Goal: Information Seeking & Learning: Learn about a topic

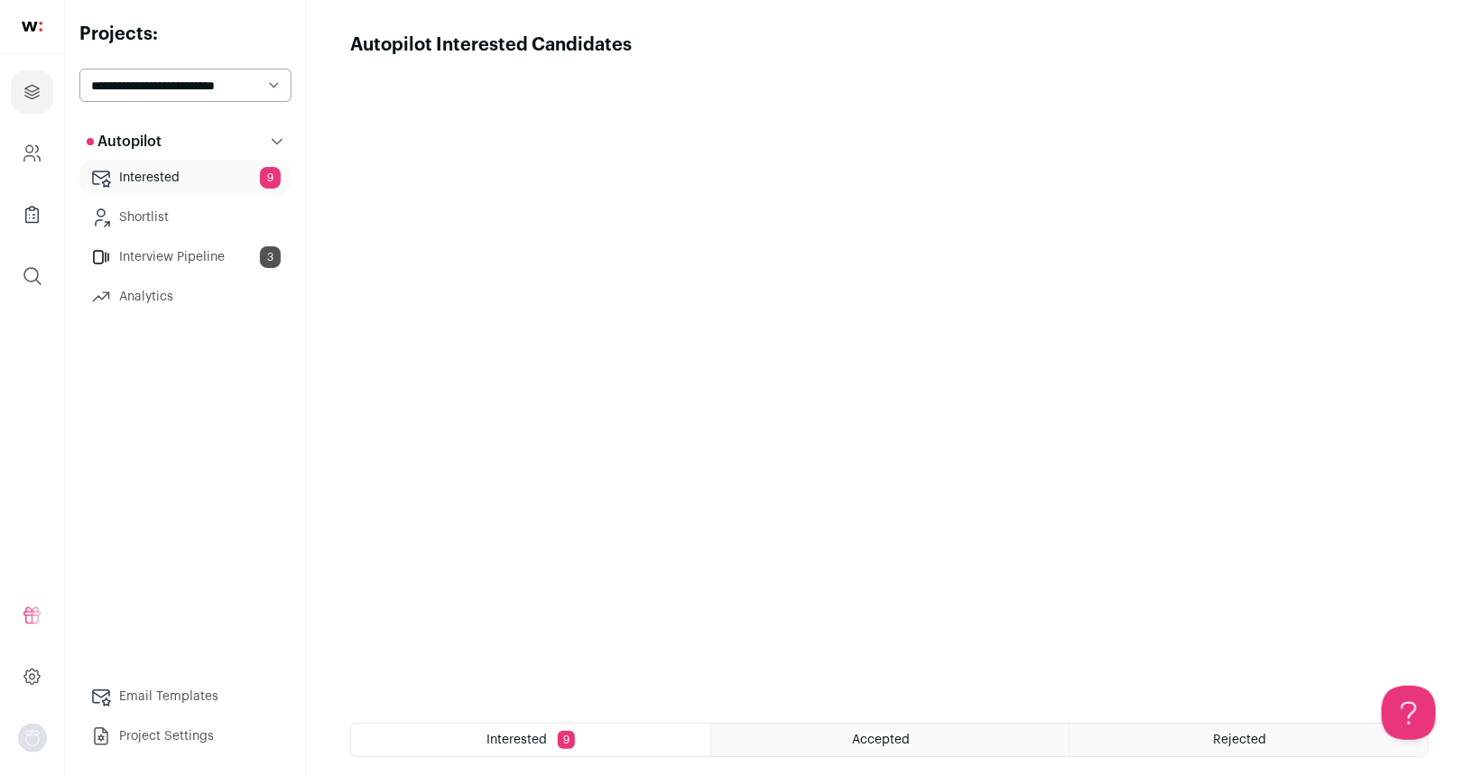
click at [169, 260] on link "Interview Pipeline 3" at bounding box center [185, 257] width 212 height 36
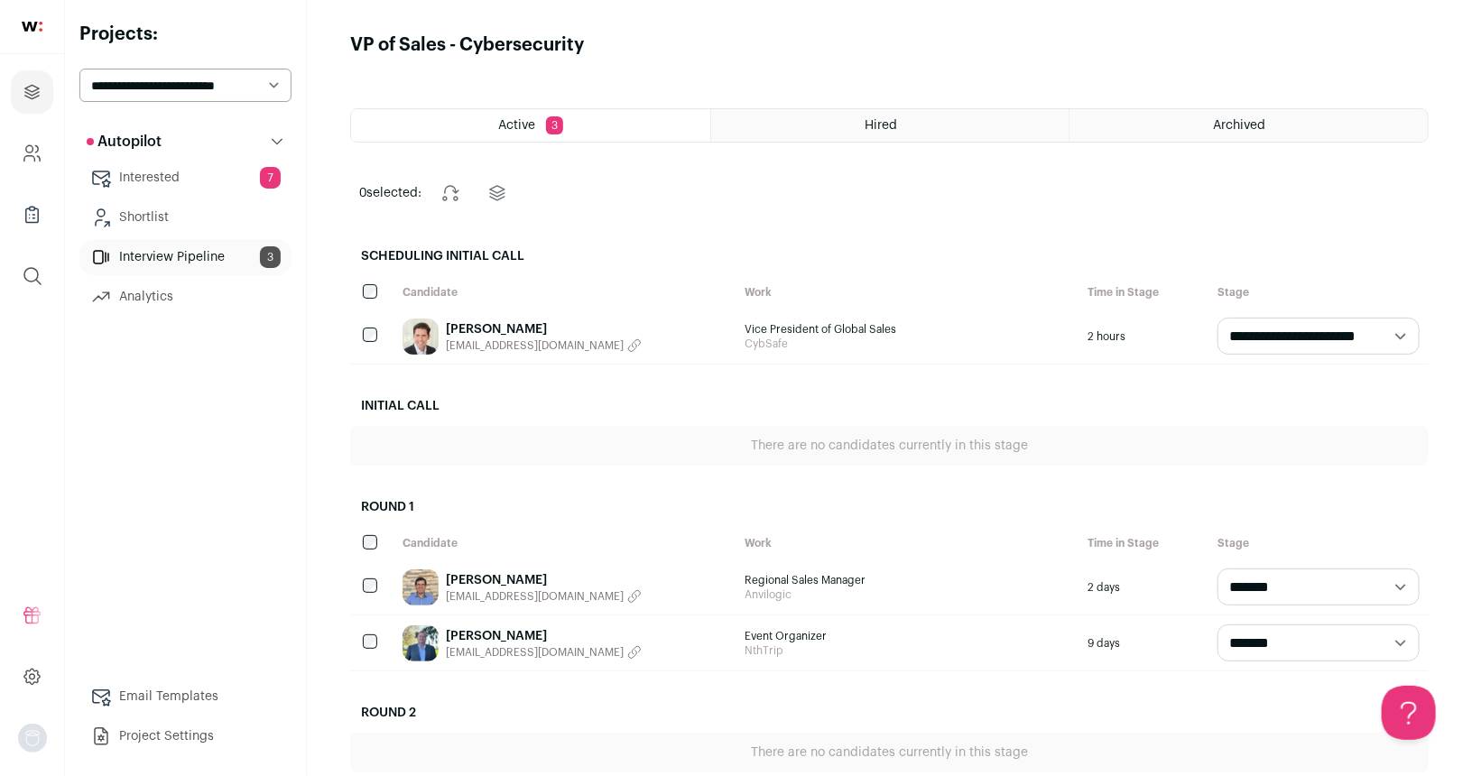
click at [199, 172] on link "Interested 7" at bounding box center [185, 178] width 212 height 36
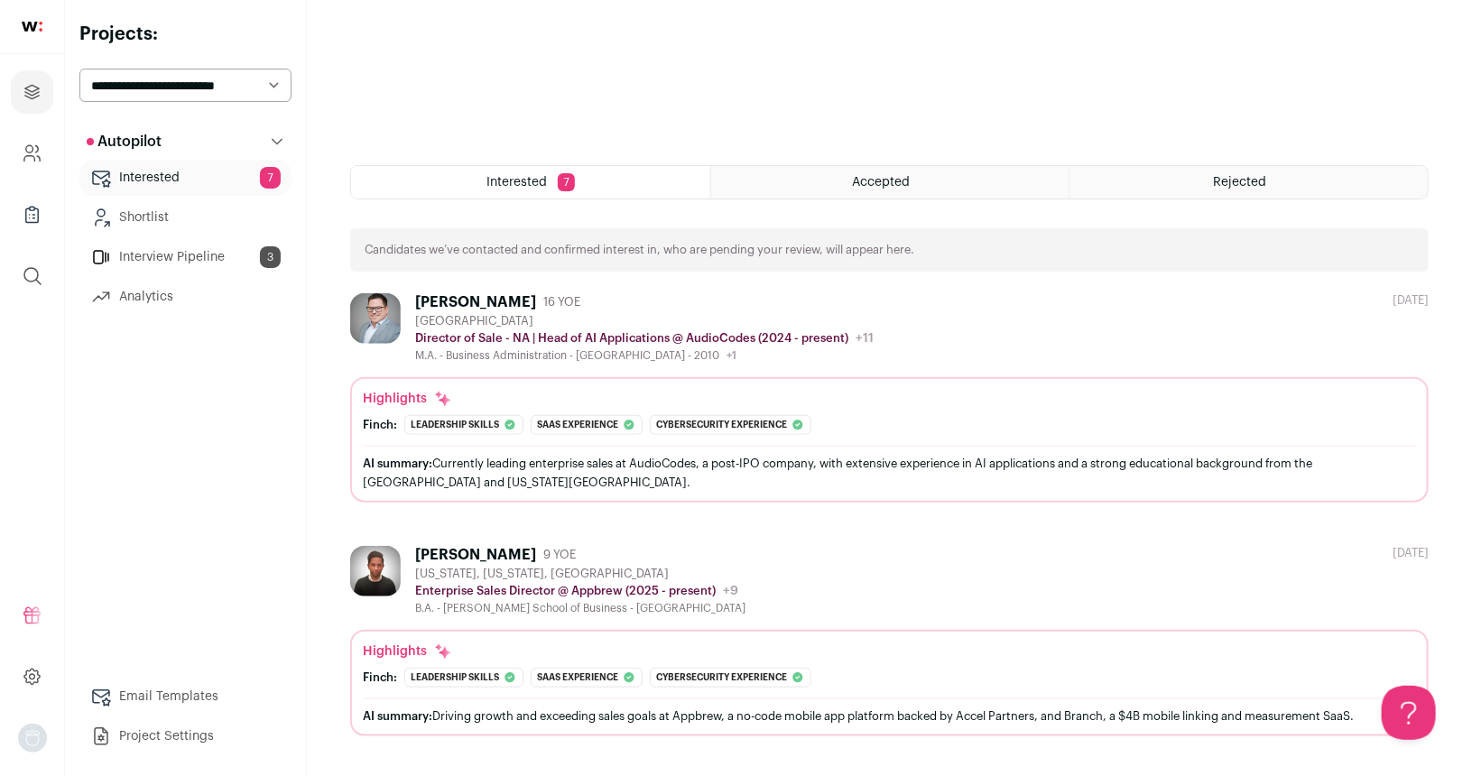
scroll to position [558, 0]
click at [643, 326] on div "[GEOGRAPHIC_DATA]" at bounding box center [644, 321] width 458 height 14
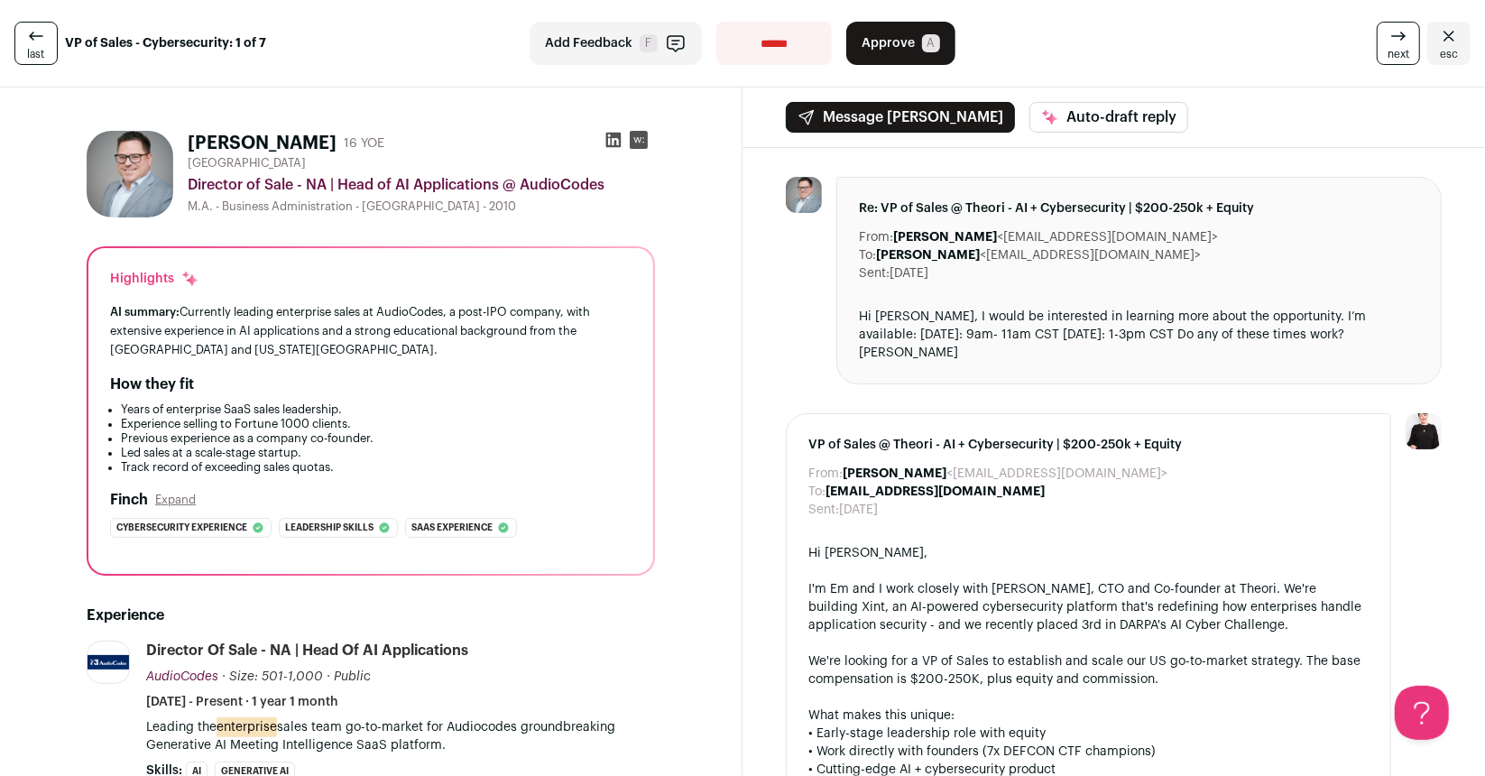
scroll to position [550, 0]
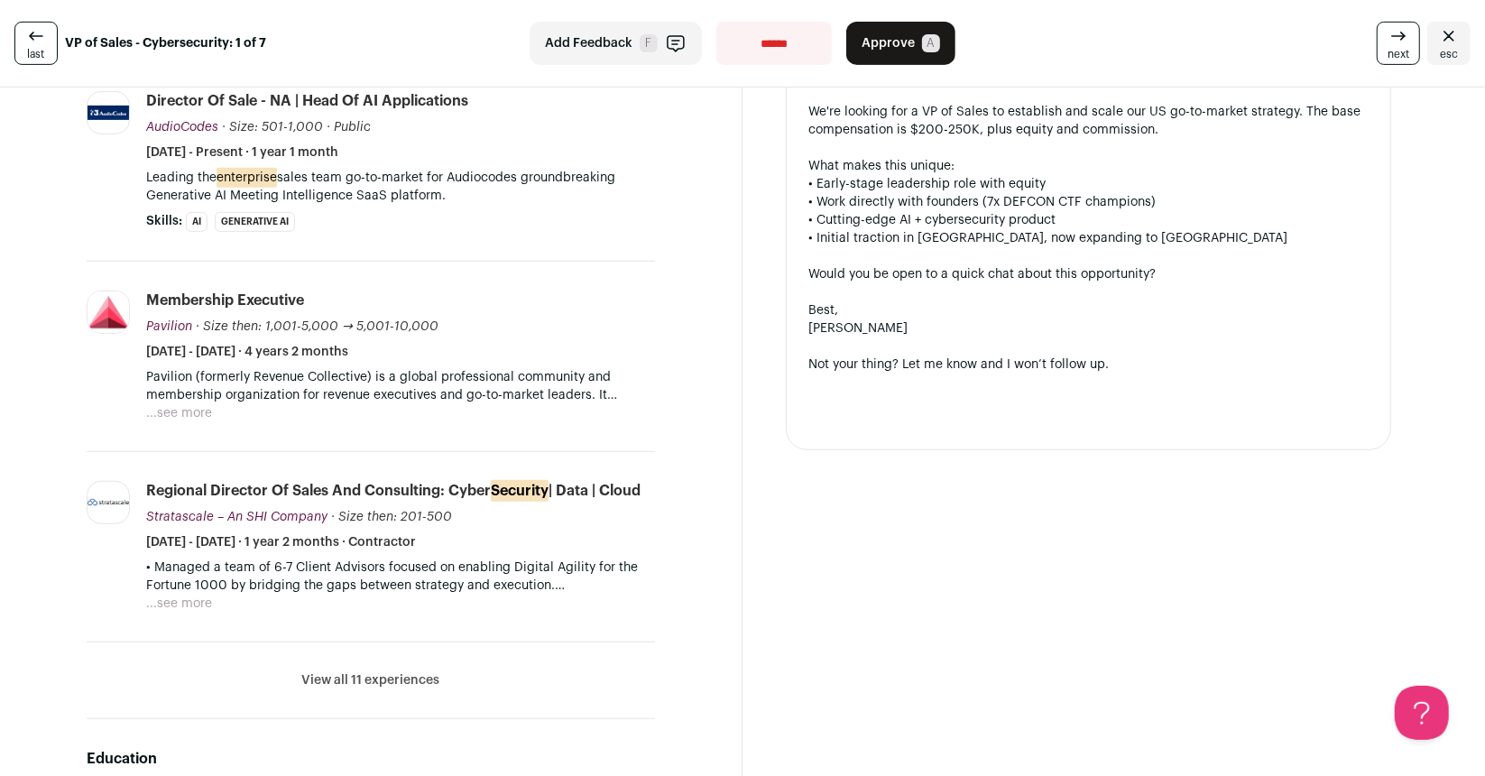
click at [363, 679] on button "View all 11 experiences" at bounding box center [371, 680] width 138 height 18
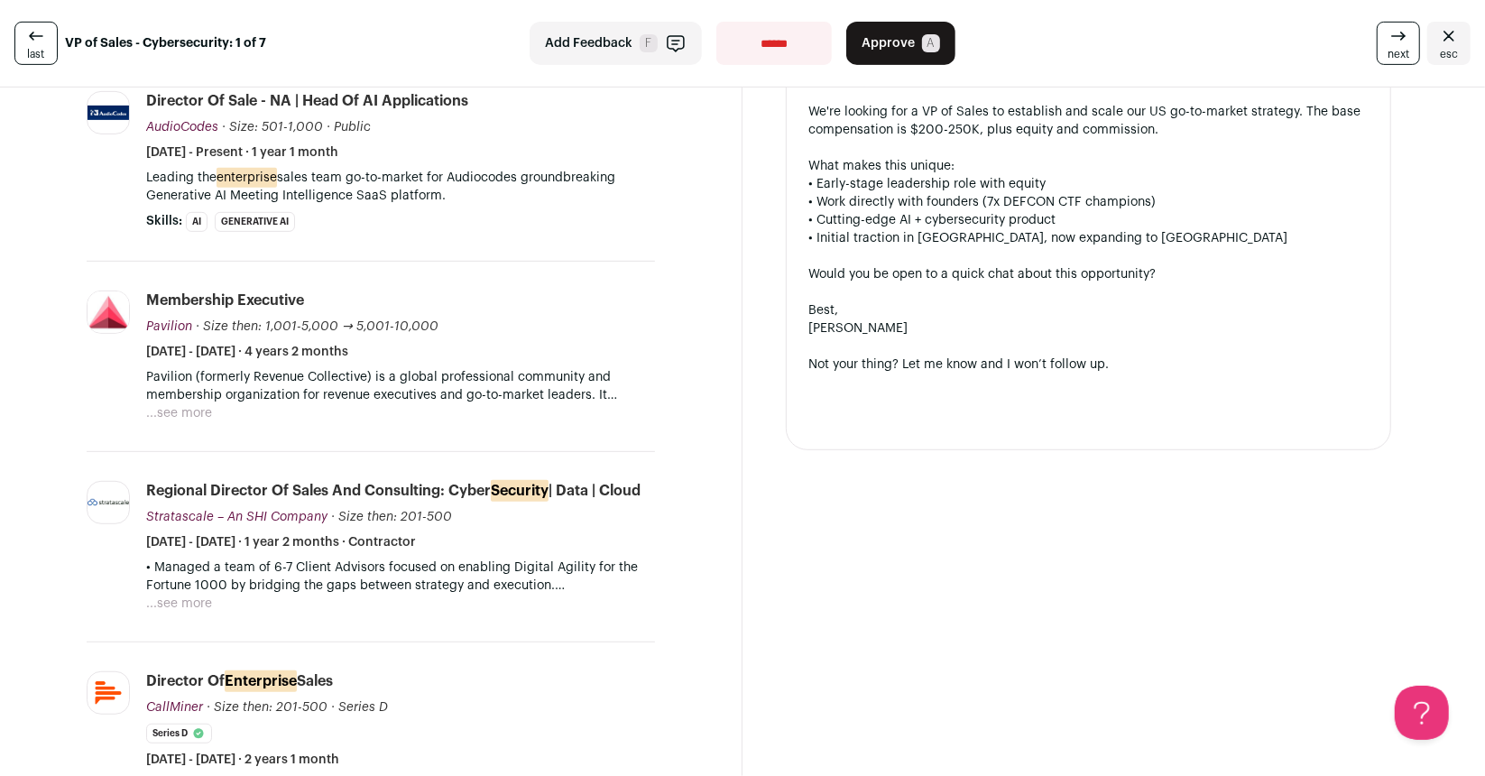
click at [190, 595] on button "...see more" at bounding box center [179, 604] width 66 height 18
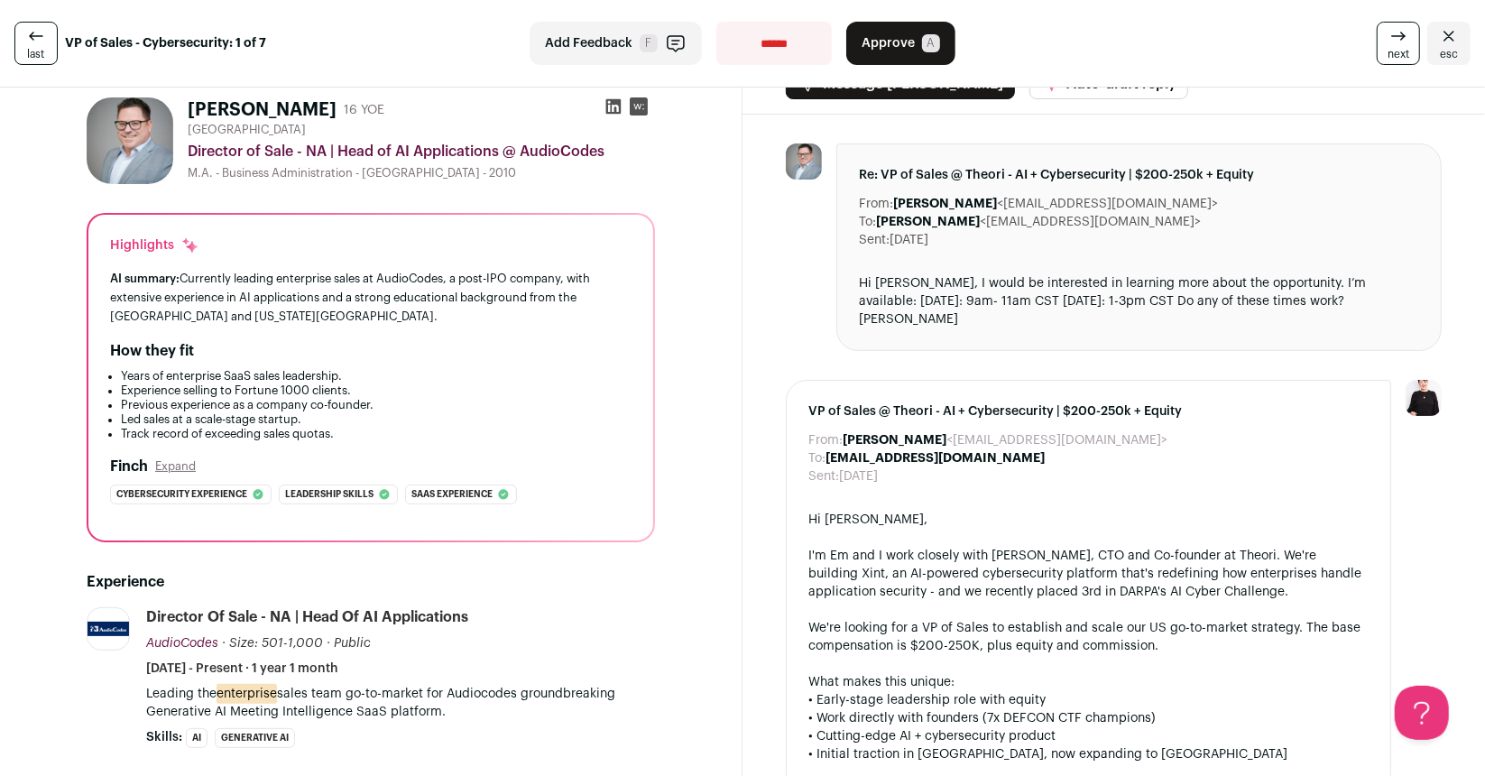
scroll to position [0, 0]
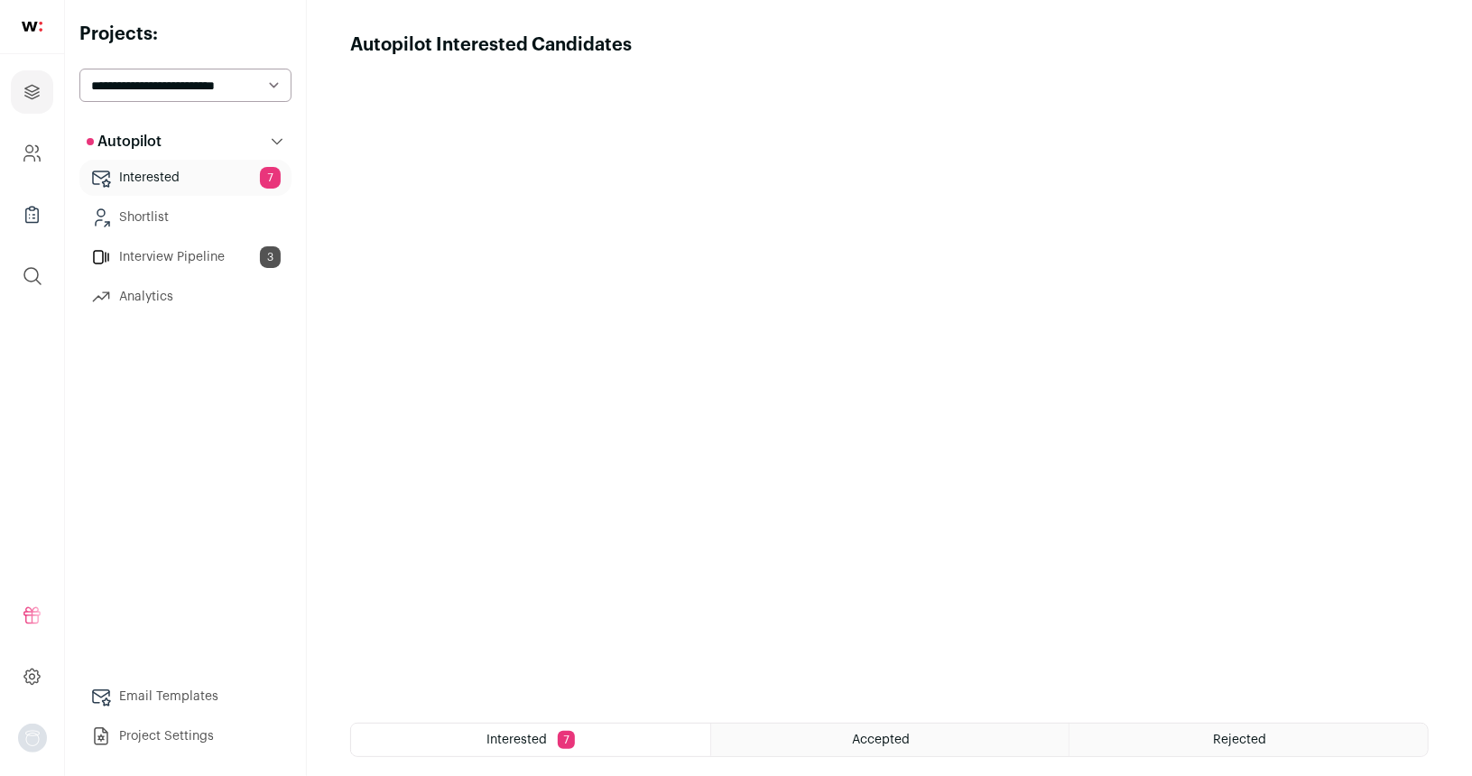
click at [187, 265] on link "Interview Pipeline 3" at bounding box center [185, 257] width 212 height 36
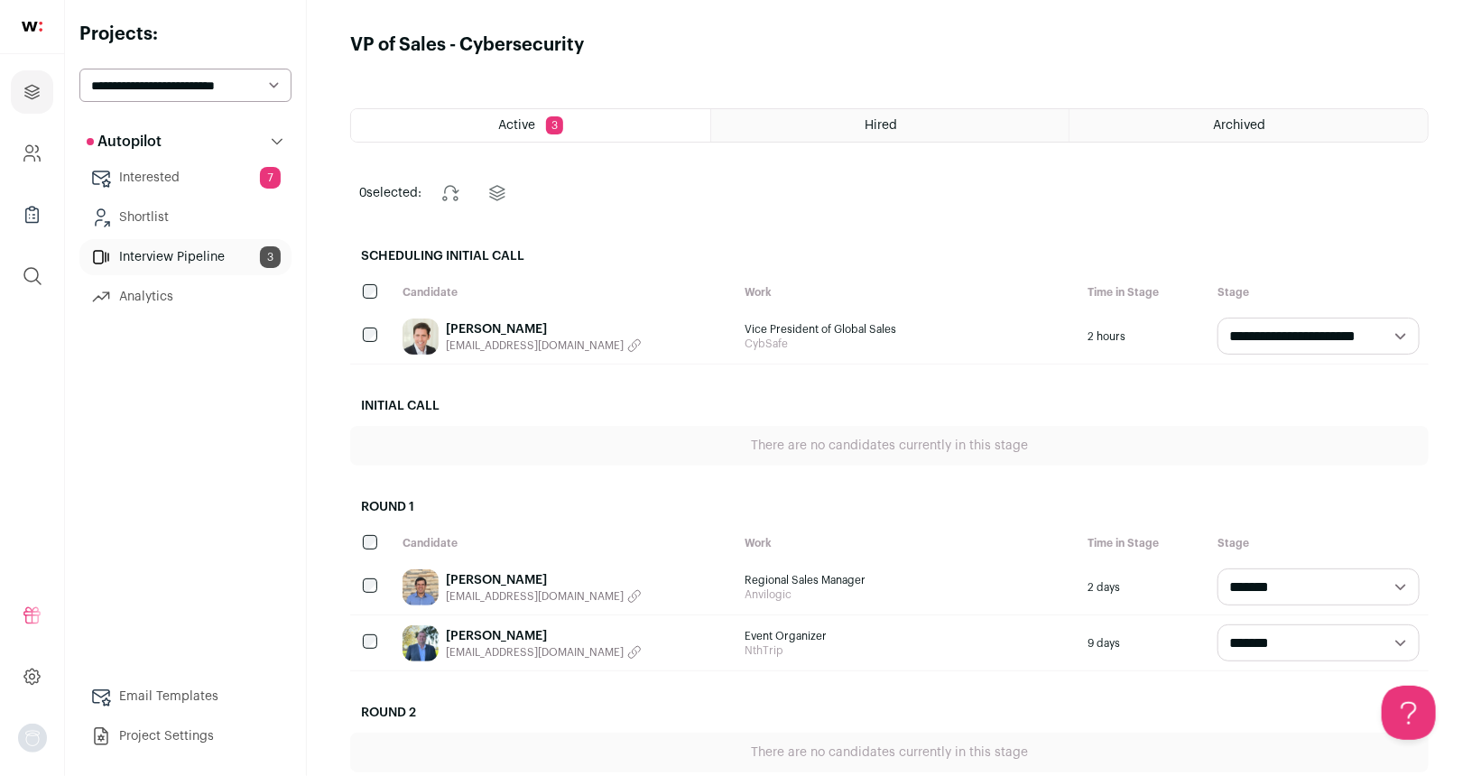
click at [509, 581] on link "[PERSON_NAME]" at bounding box center [544, 580] width 196 height 18
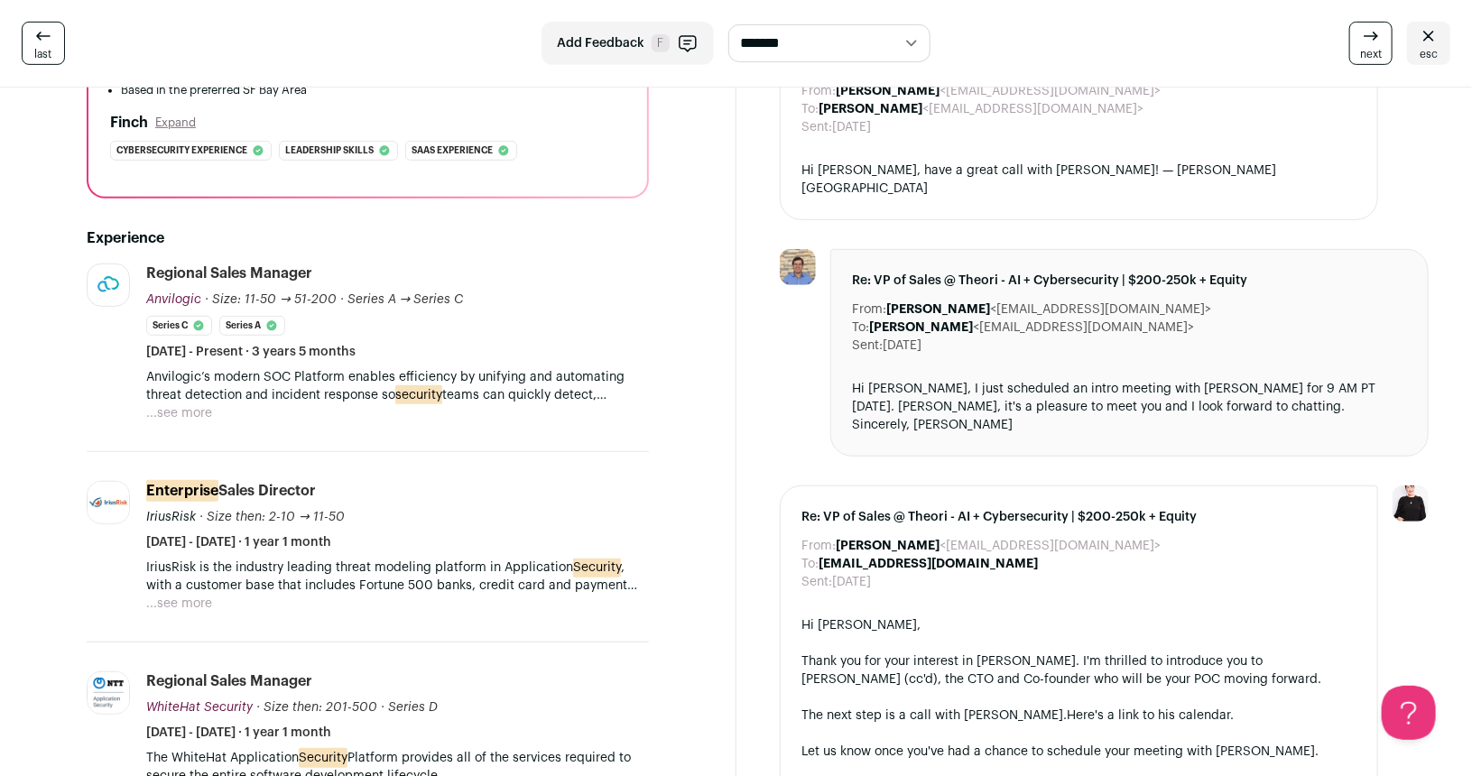
scroll to position [413, 0]
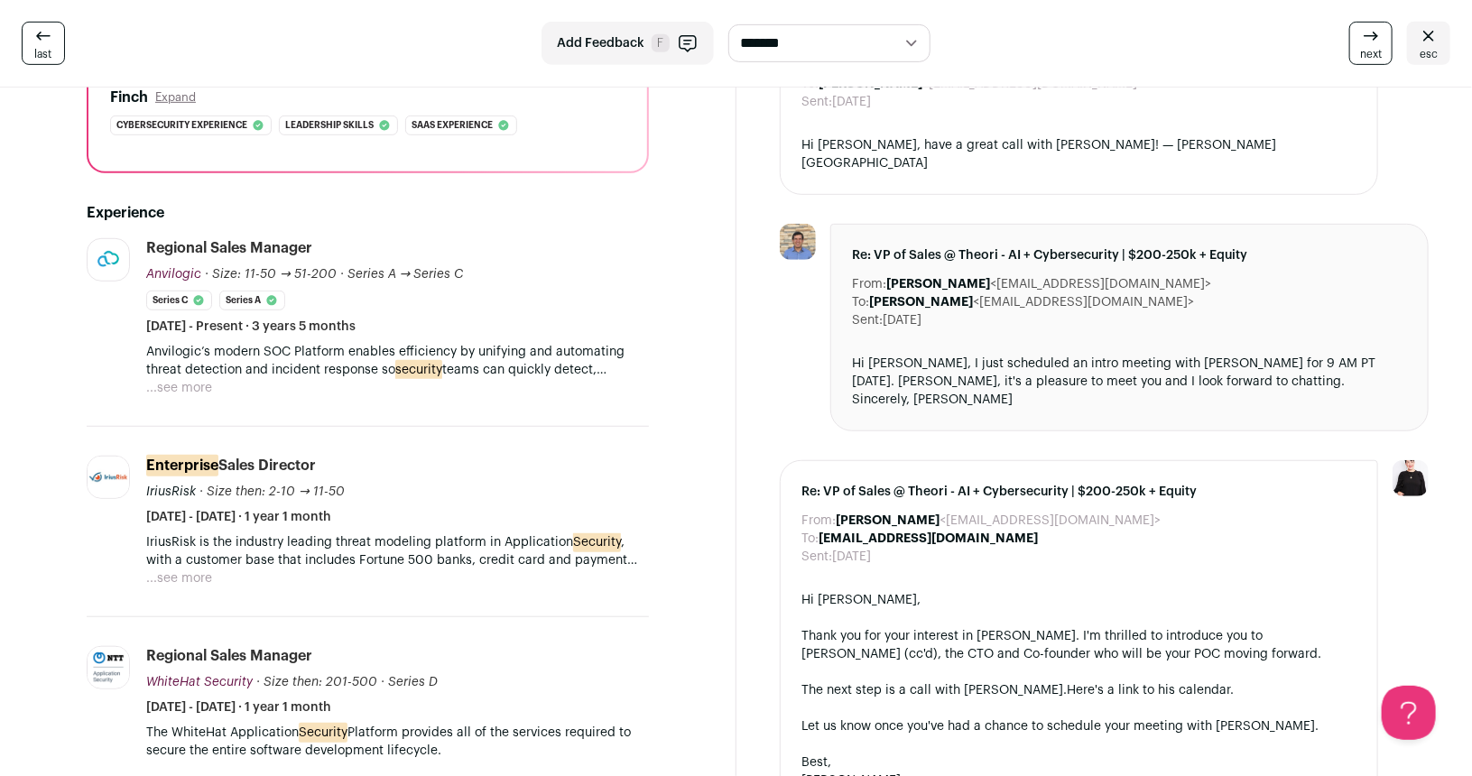
click at [199, 413] on li "Anvilogic anvilogic.com Add to company list Public / Private Private Valuation …" at bounding box center [368, 332] width 562 height 189
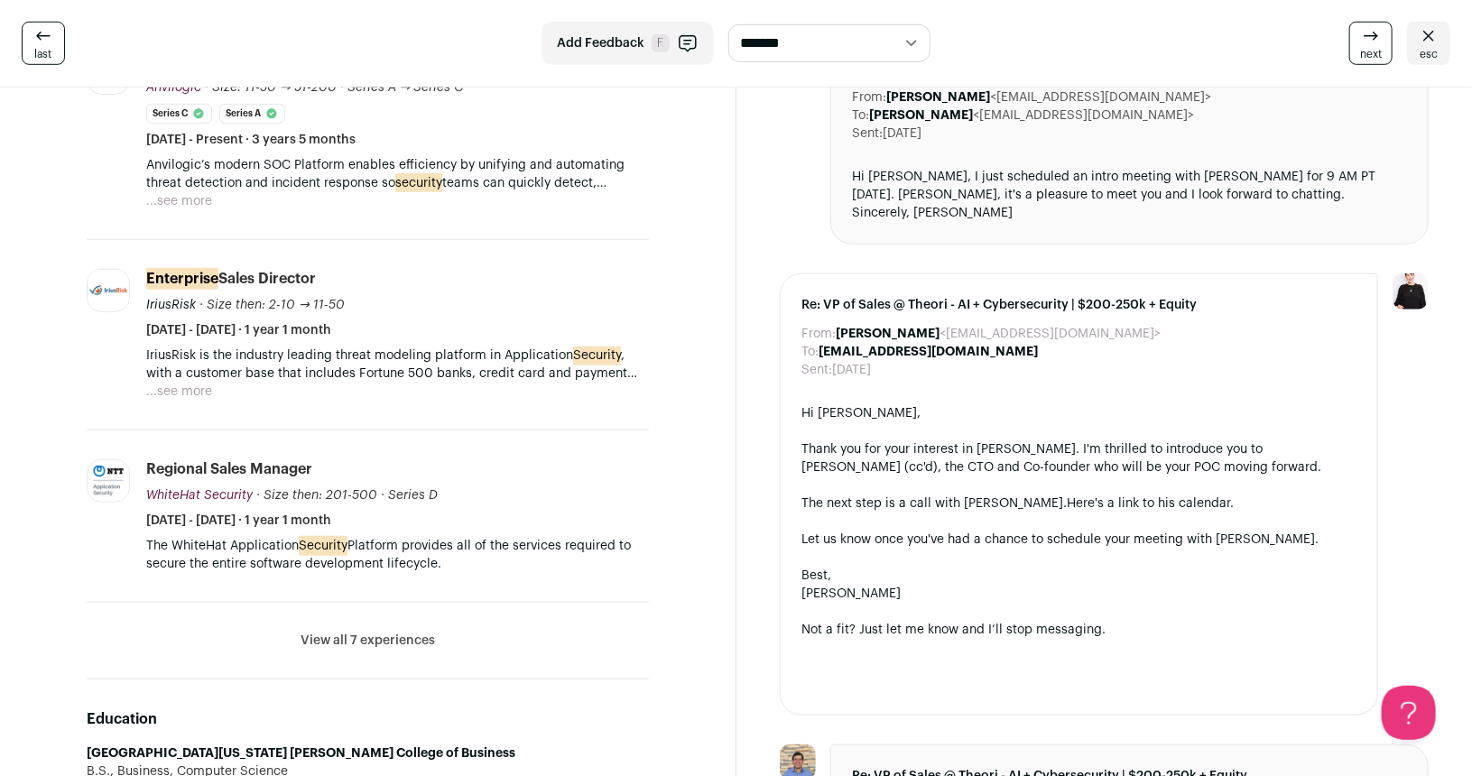
scroll to position [601, 0]
click at [362, 632] on button "View all 7 experiences" at bounding box center [368, 640] width 134 height 18
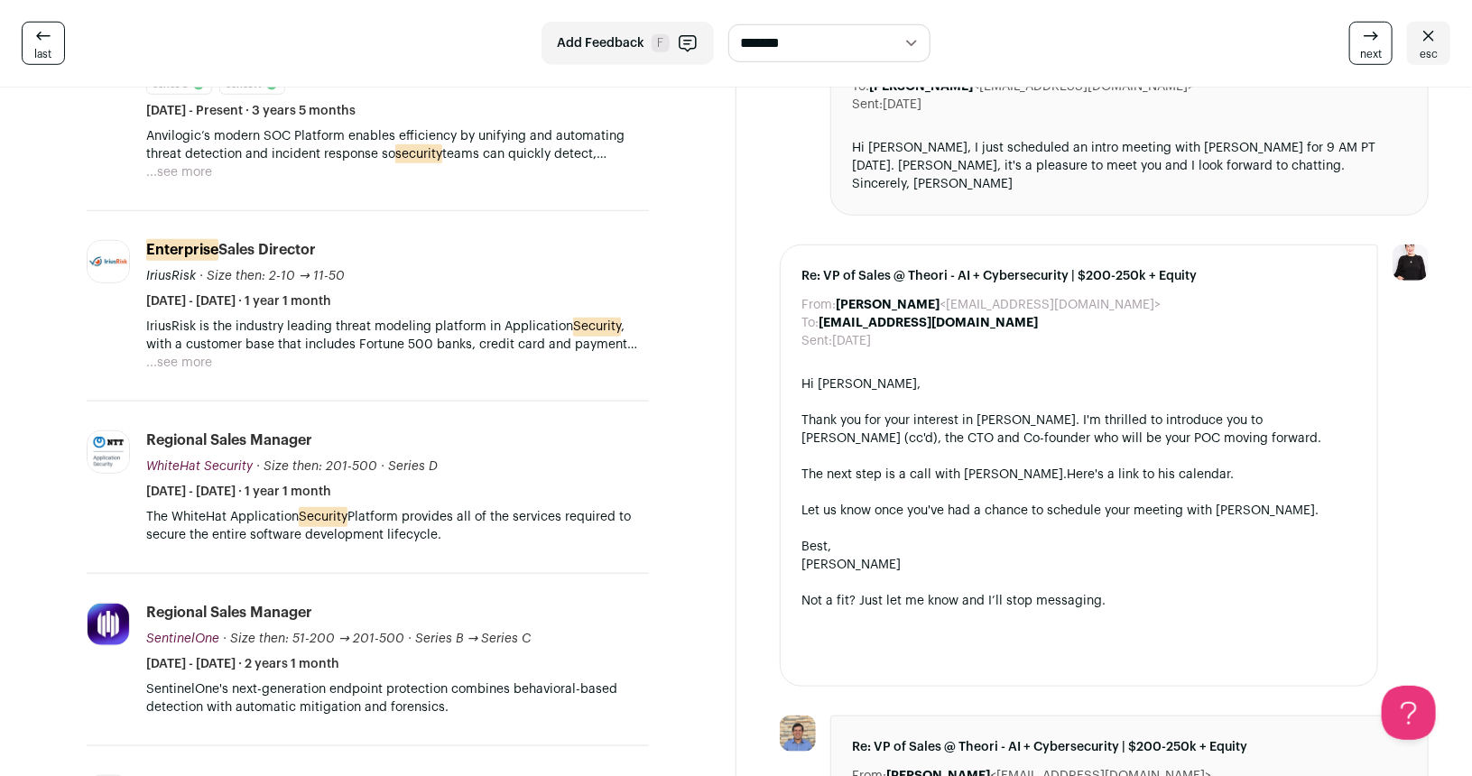
scroll to position [493, 0]
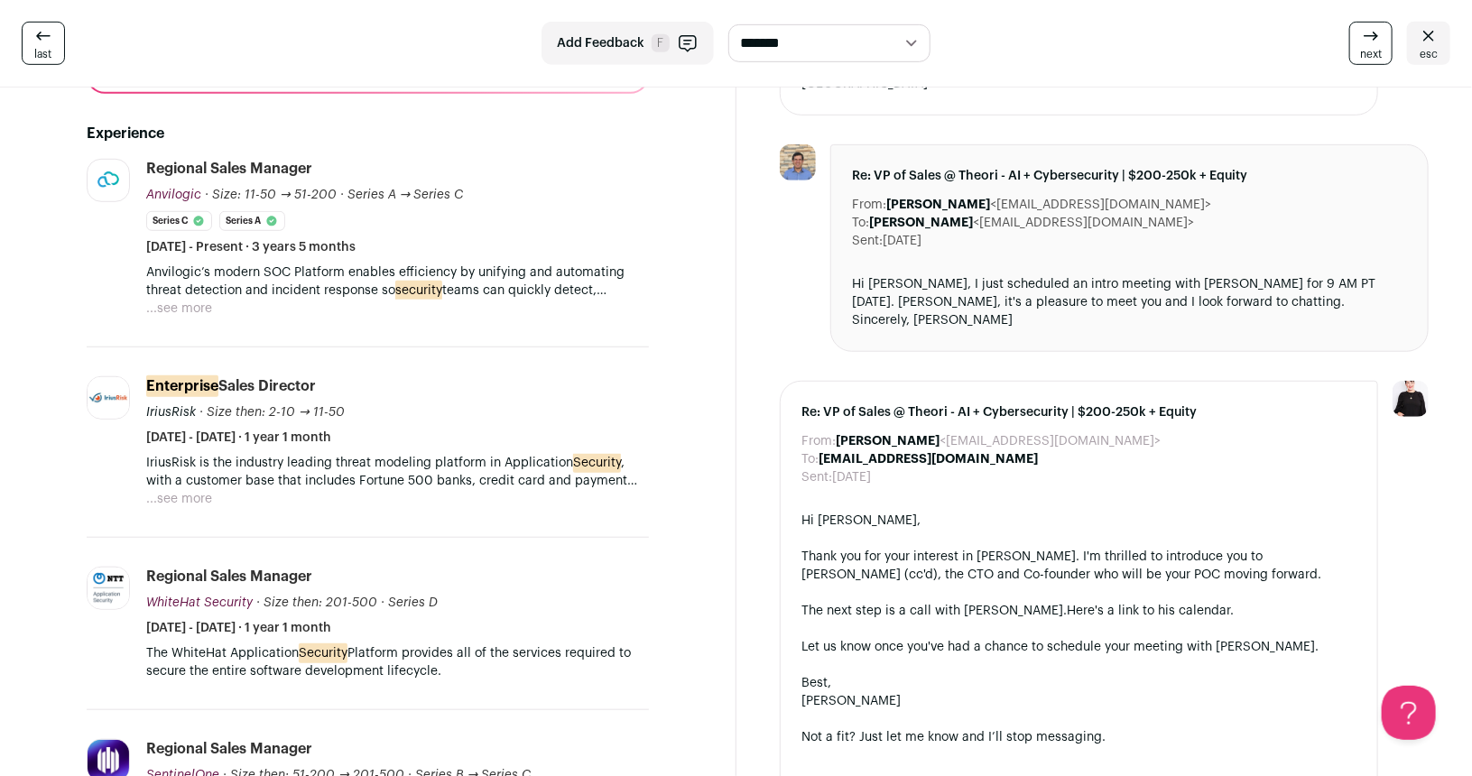
click at [200, 494] on button "...see more" at bounding box center [179, 499] width 66 height 18
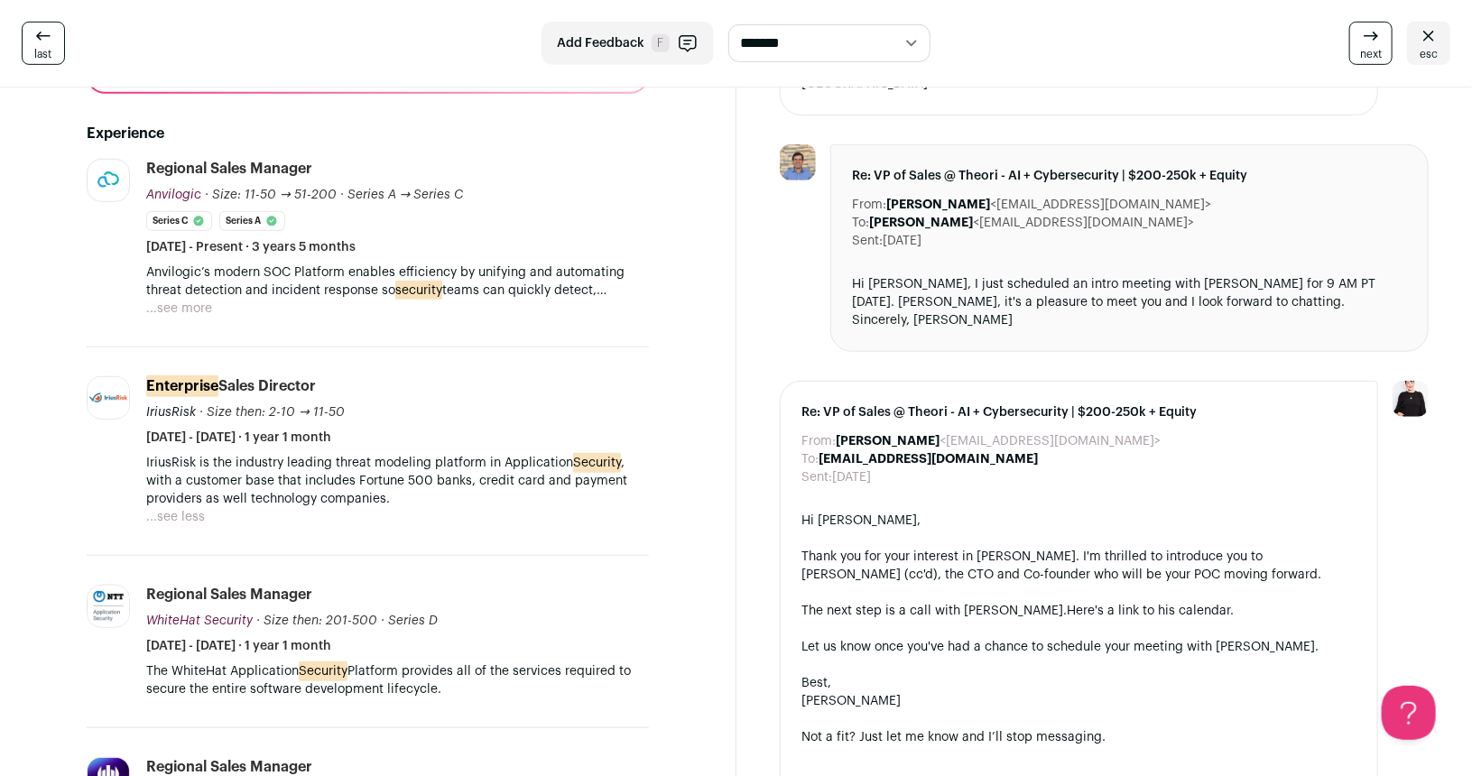
click at [183, 300] on button "...see more" at bounding box center [179, 309] width 66 height 18
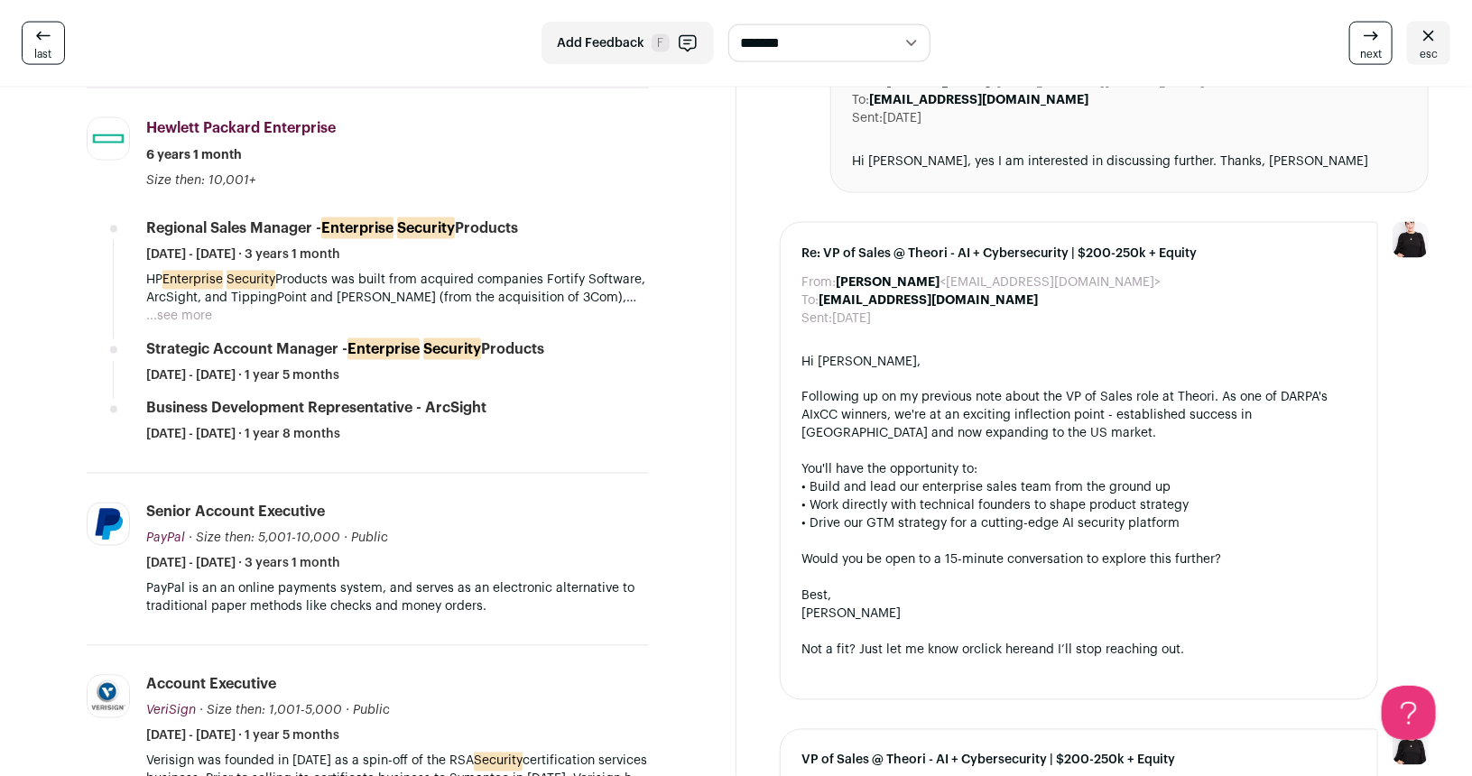
scroll to position [1332, 0]
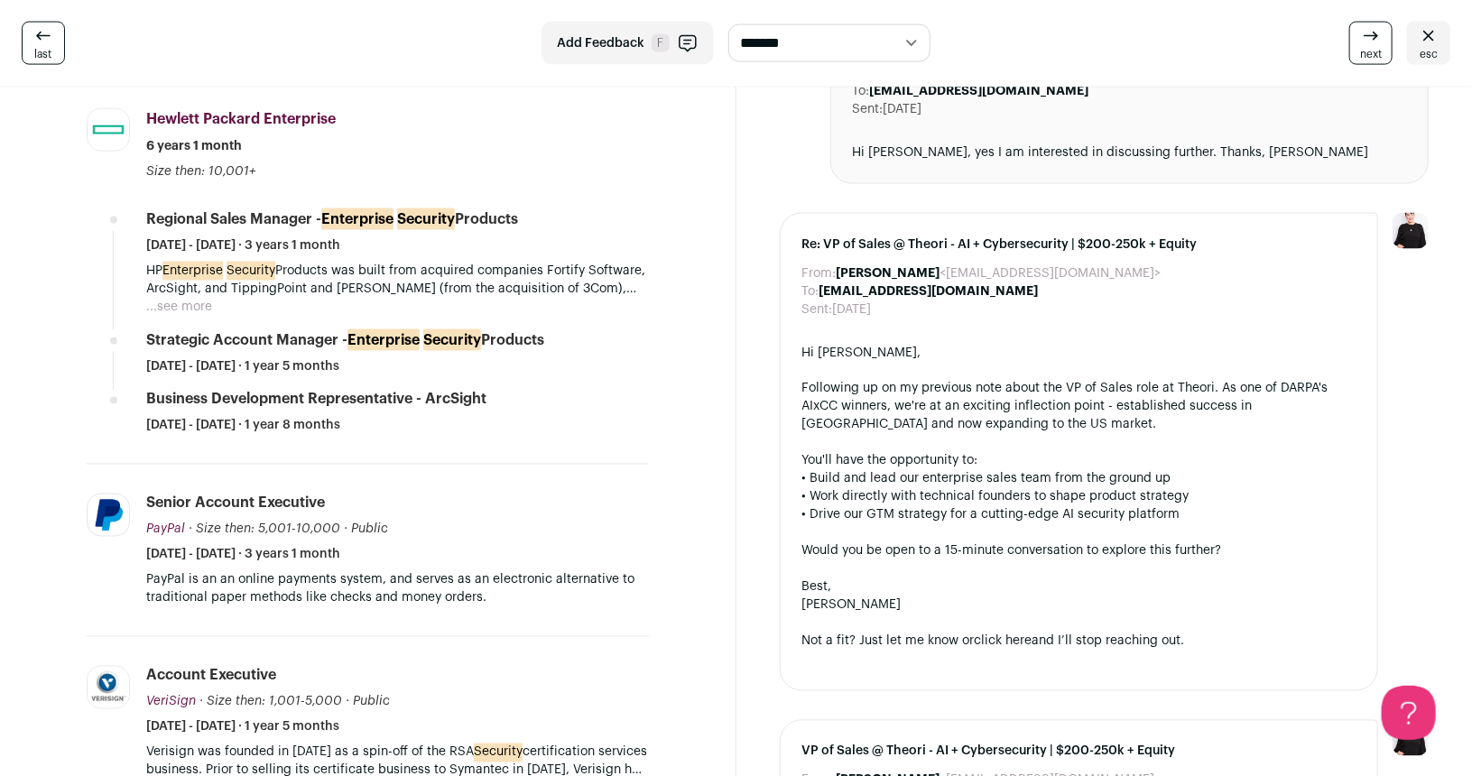
click at [192, 292] on p "HP Enterprise Security Products was built from acquired companies Fortify Softw…" at bounding box center [397, 280] width 503 height 36
click at [175, 308] on button "...see more" at bounding box center [179, 307] width 66 height 18
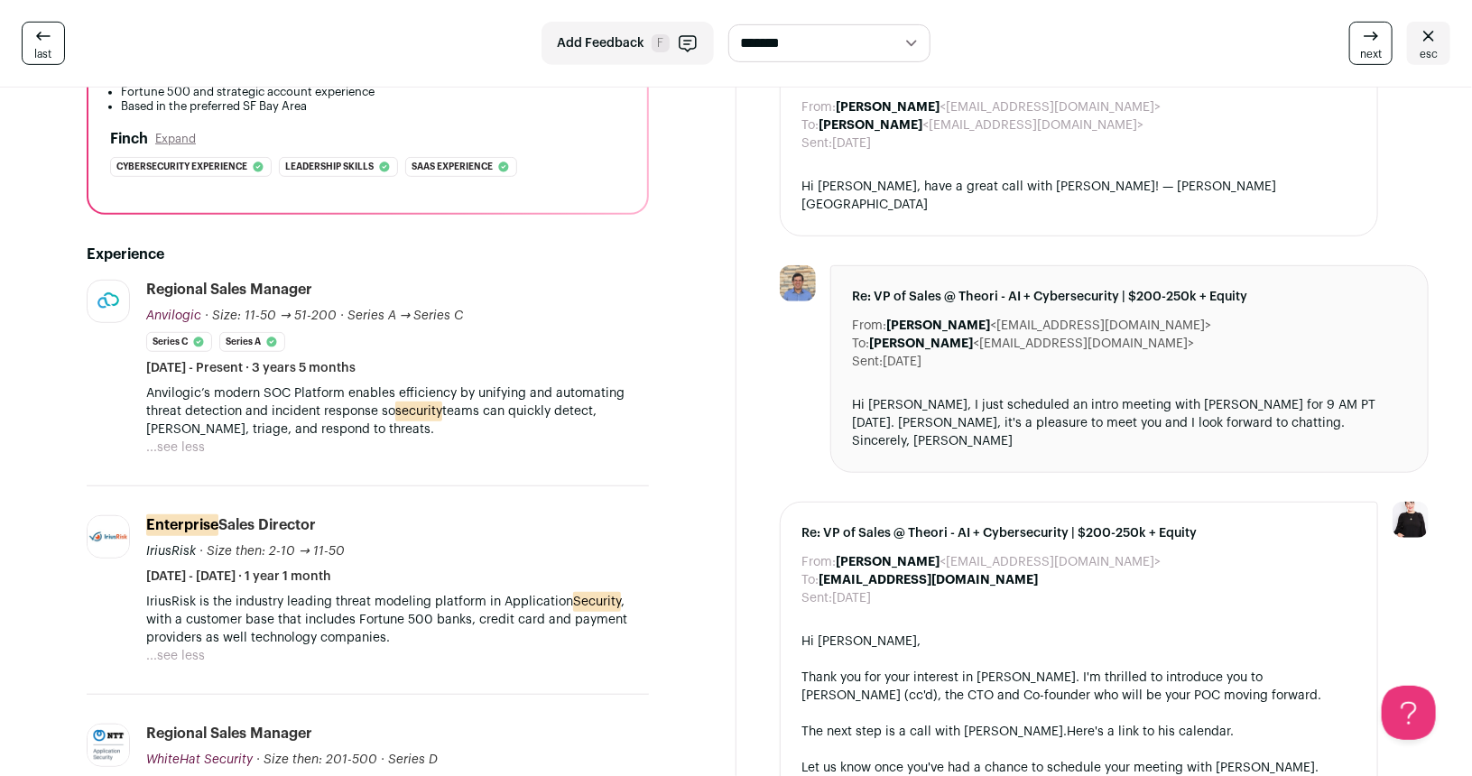
scroll to position [351, 0]
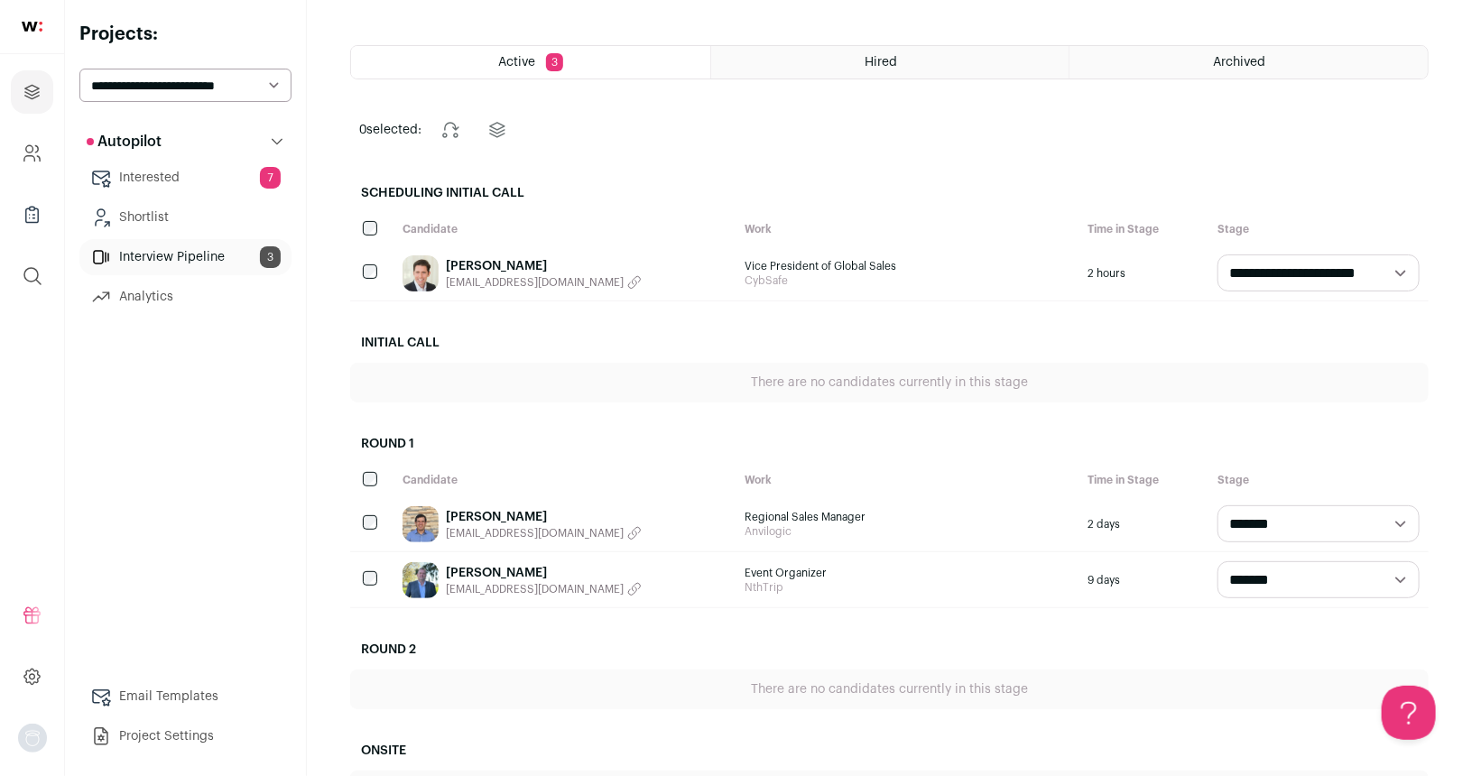
scroll to position [70, 0]
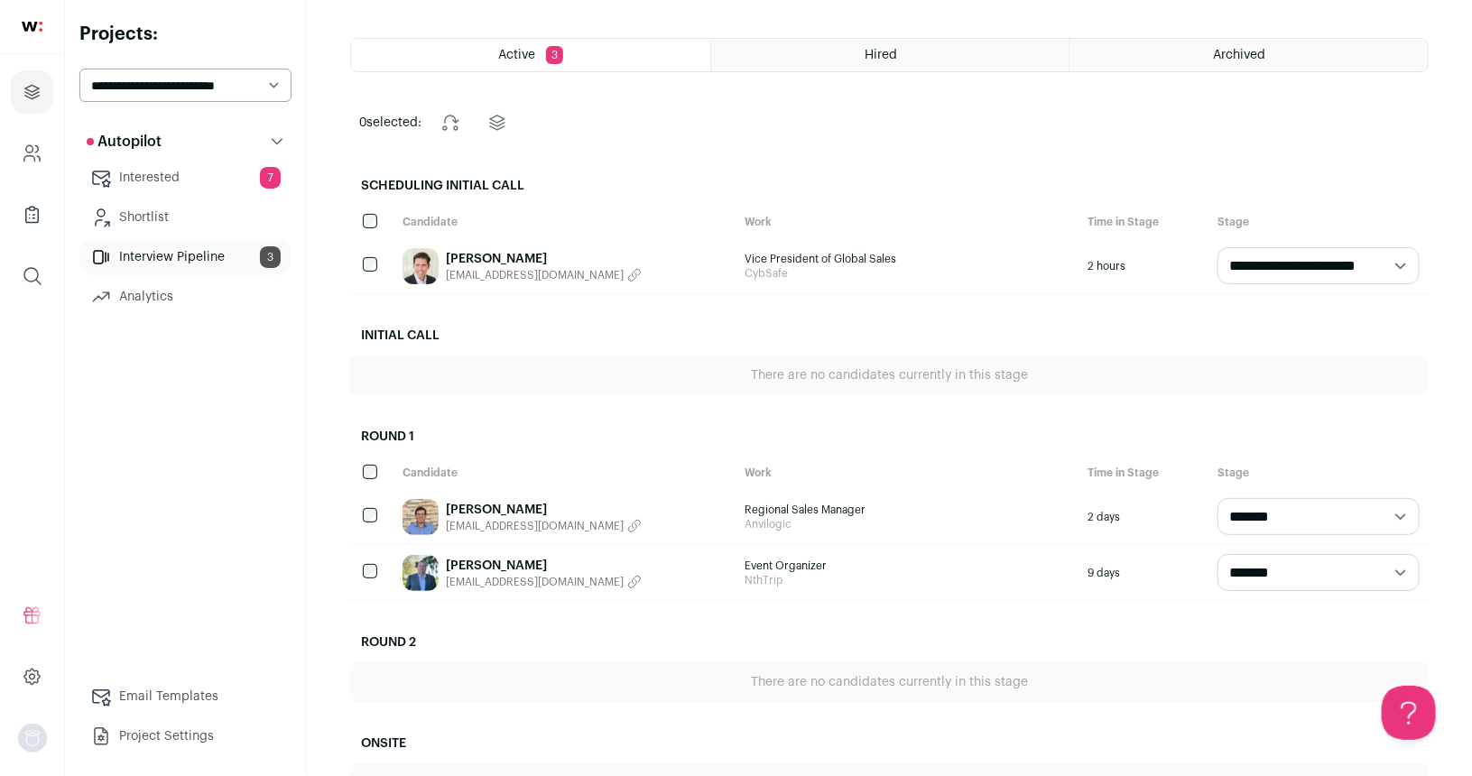
click at [501, 561] on link "[PERSON_NAME]" at bounding box center [544, 566] width 196 height 18
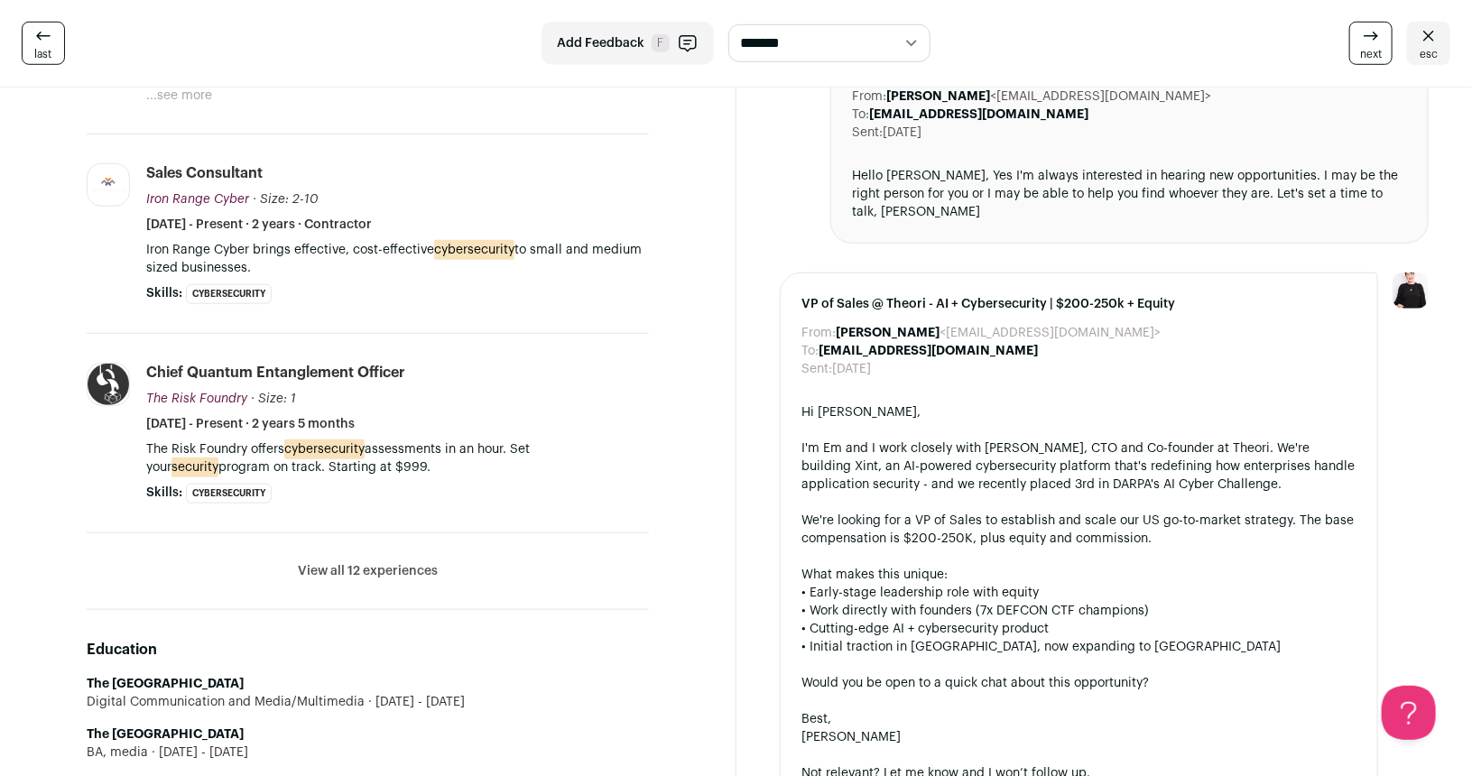
scroll to position [654, 0]
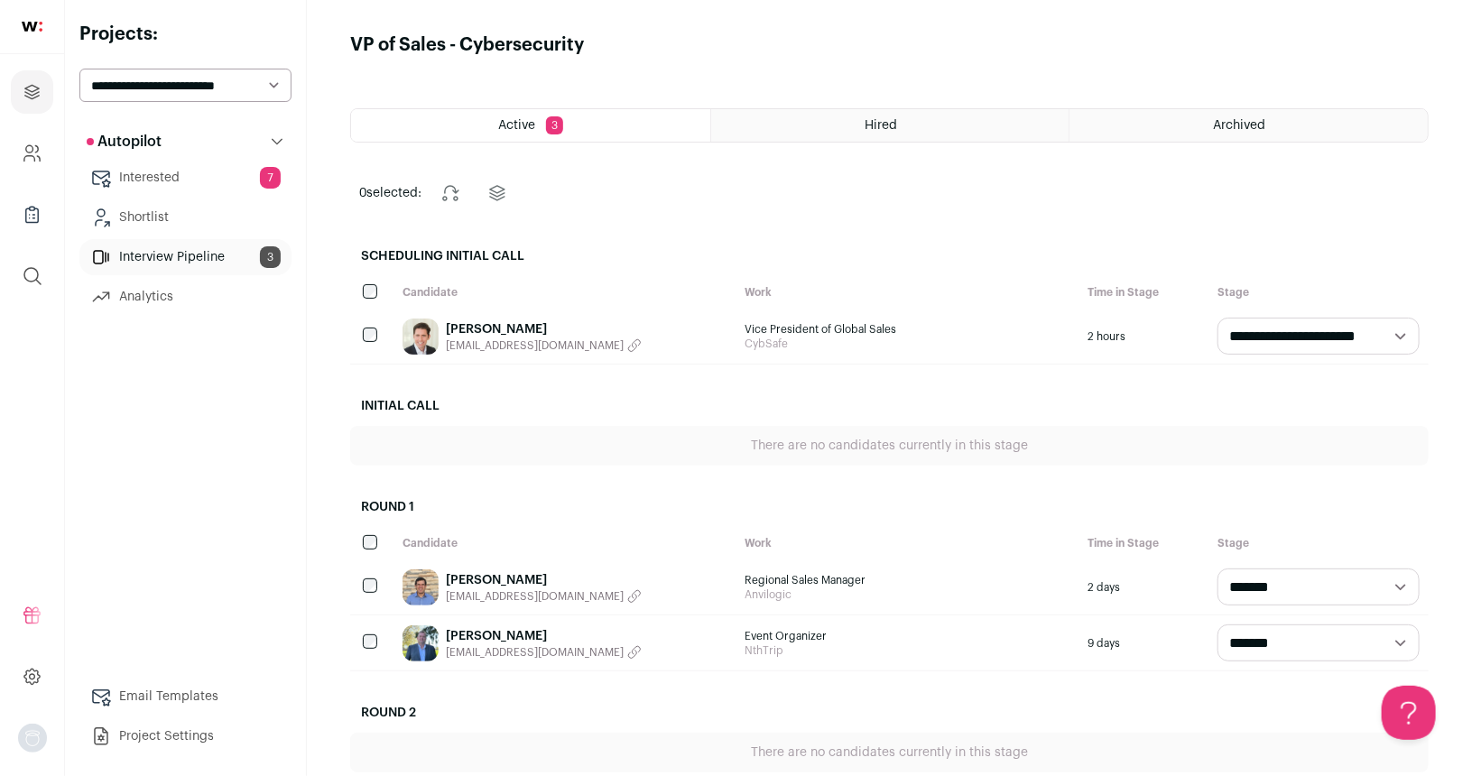
click at [171, 181] on link "Interested 7" at bounding box center [185, 178] width 212 height 36
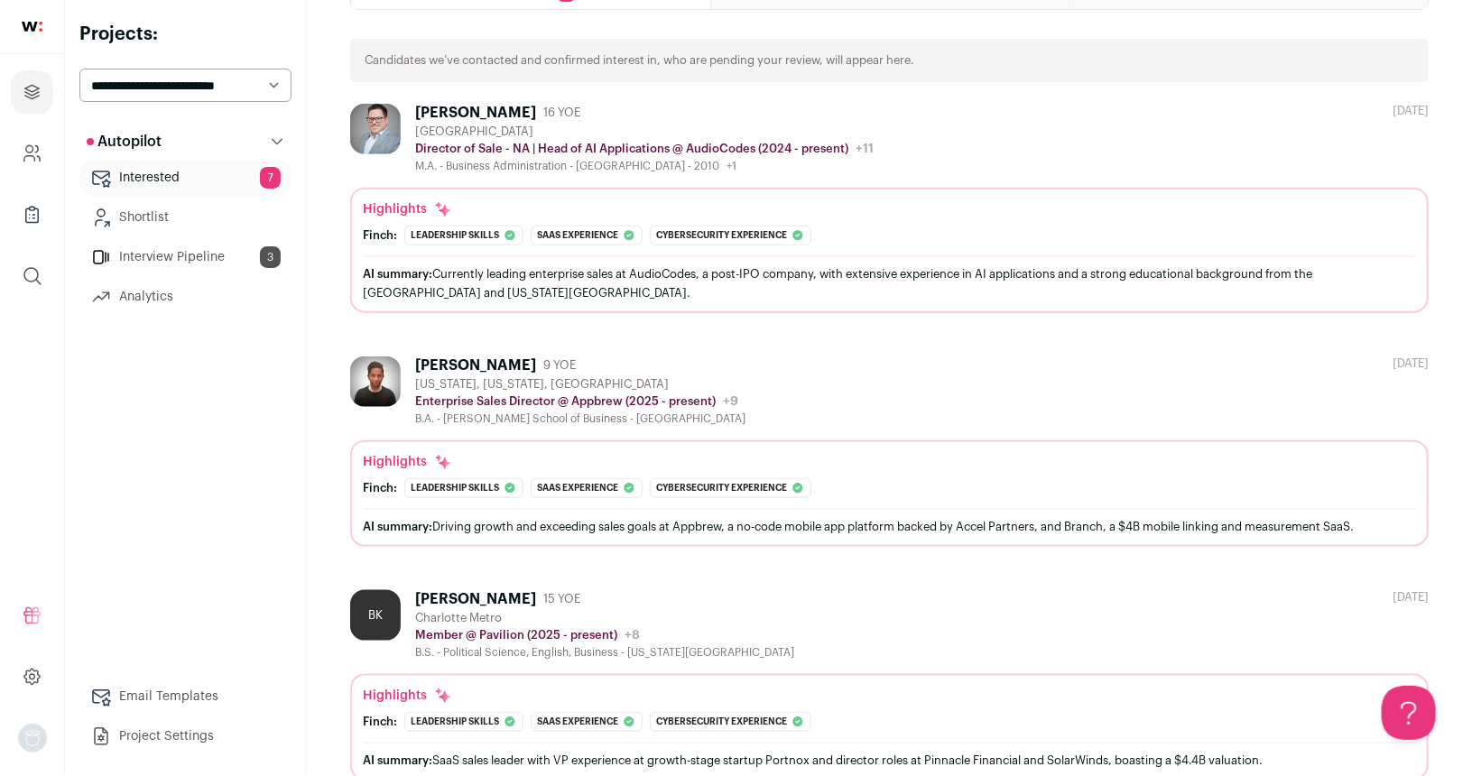
scroll to position [735, 0]
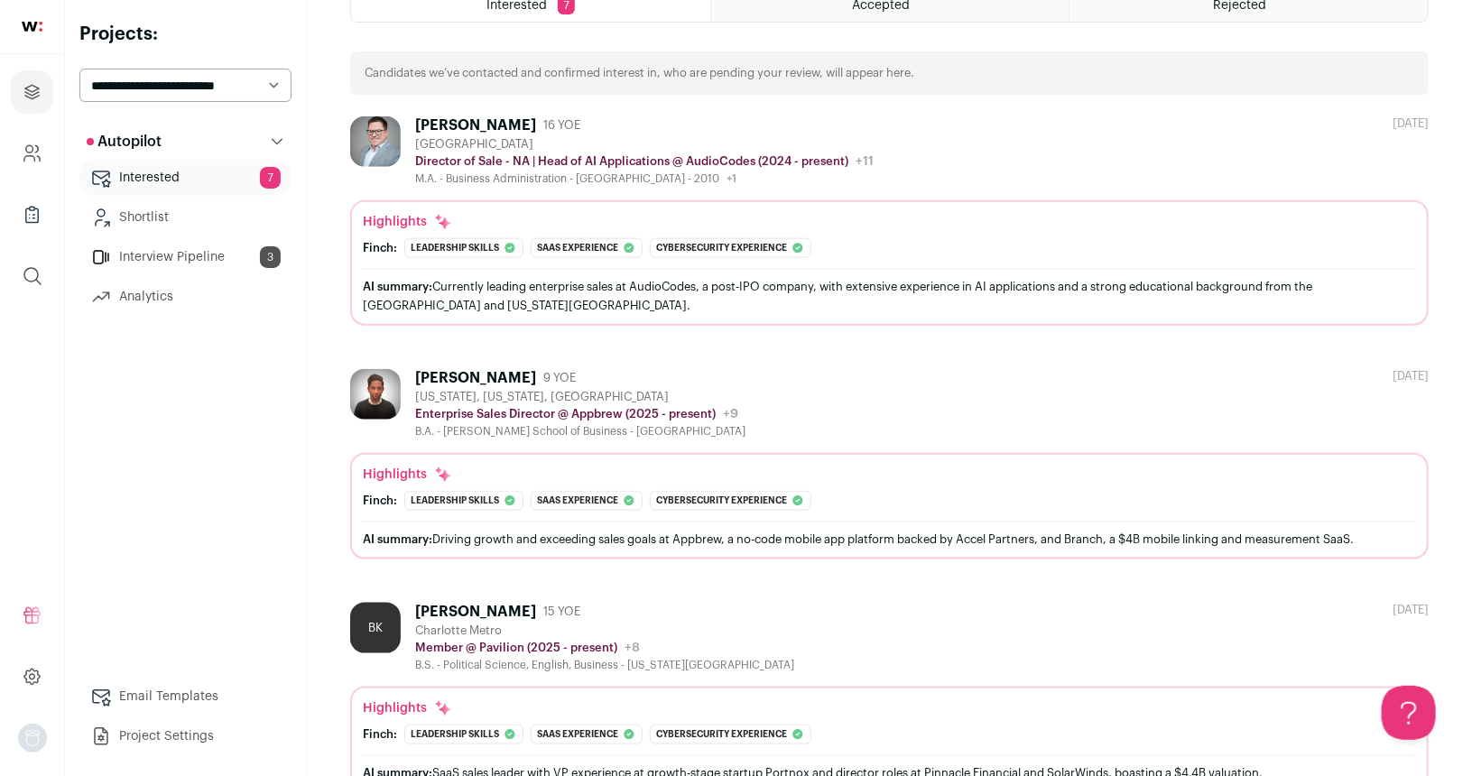
click at [445, 124] on div "[PERSON_NAME]" at bounding box center [475, 125] width 121 height 18
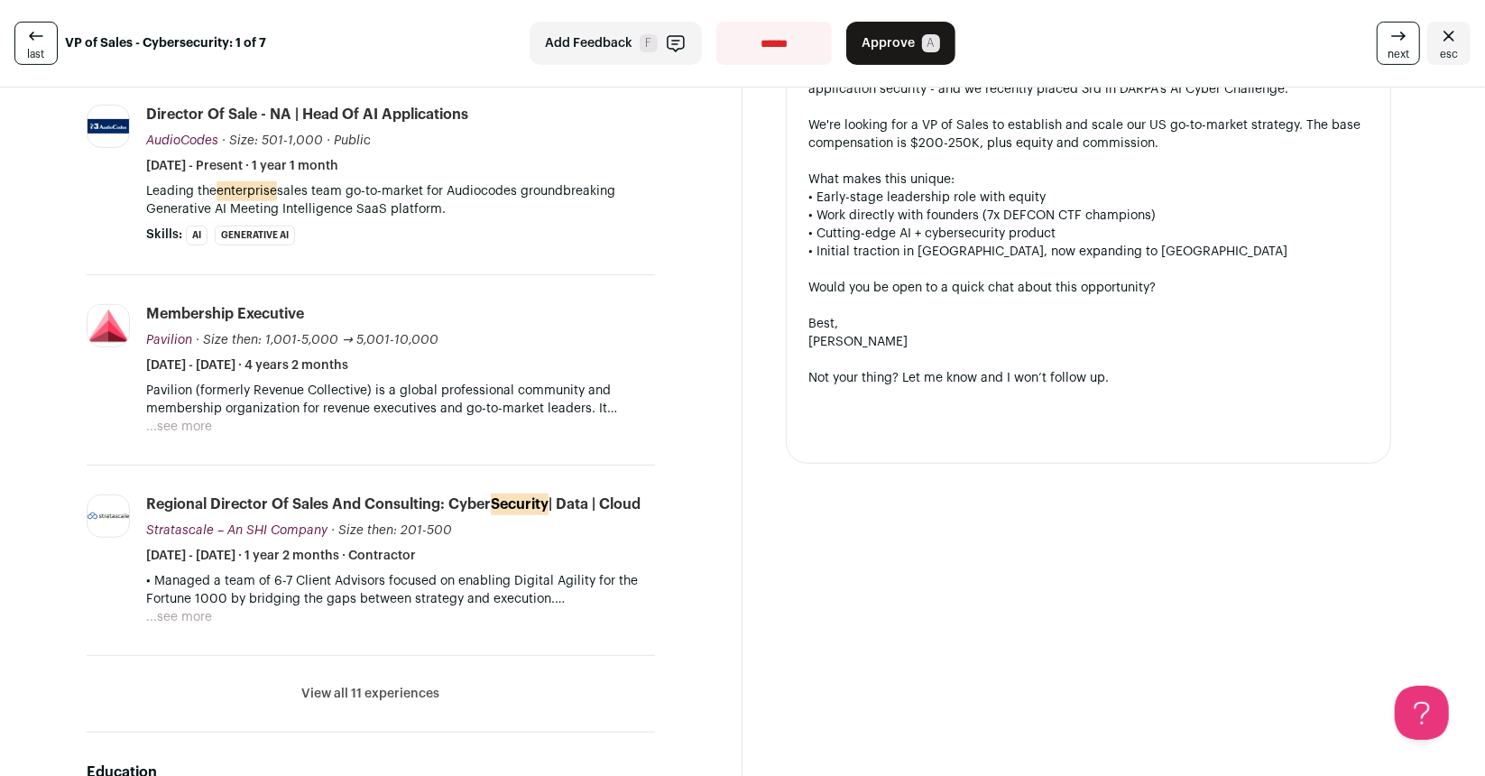
scroll to position [554, 0]
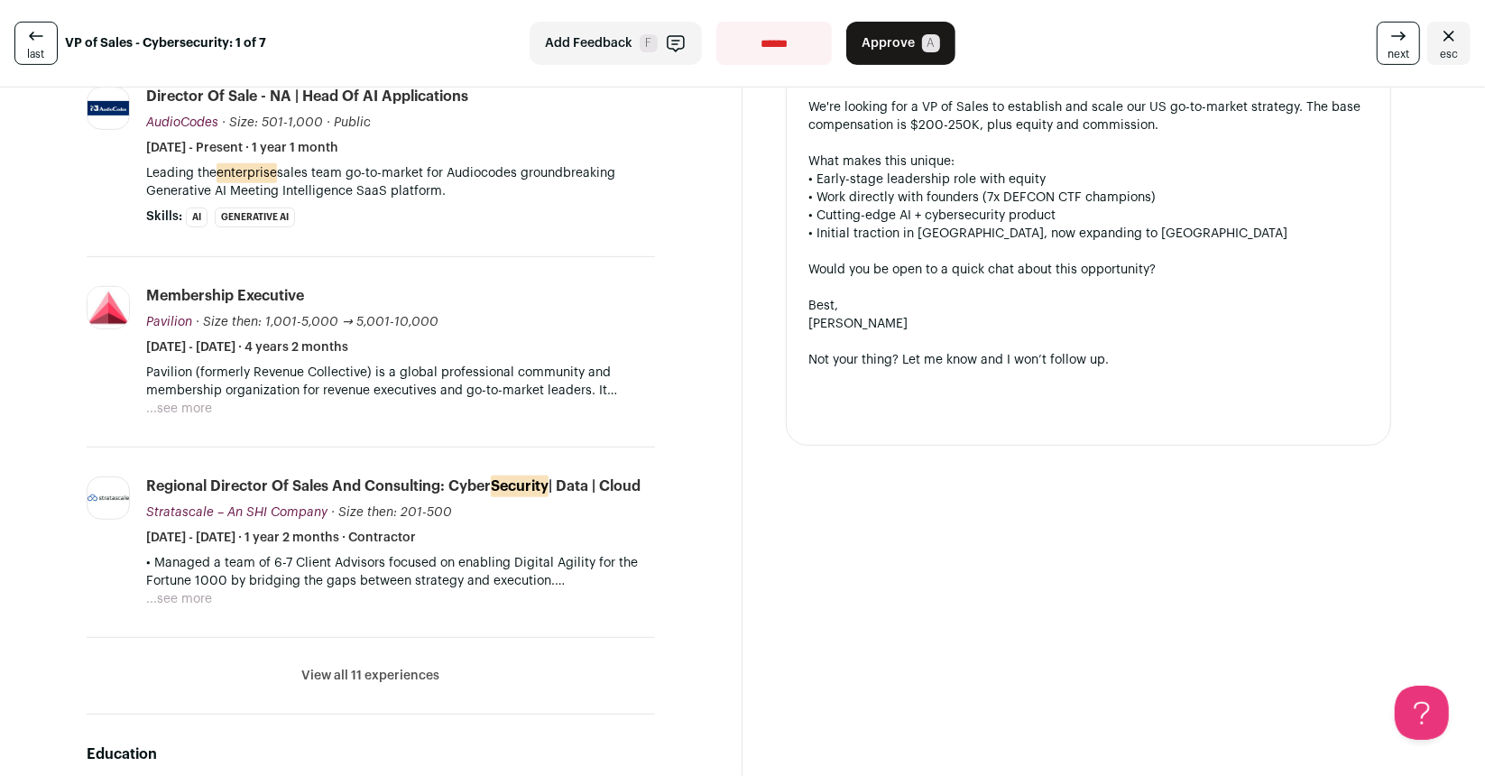
click at [394, 667] on button "View all 11 experiences" at bounding box center [371, 676] width 138 height 18
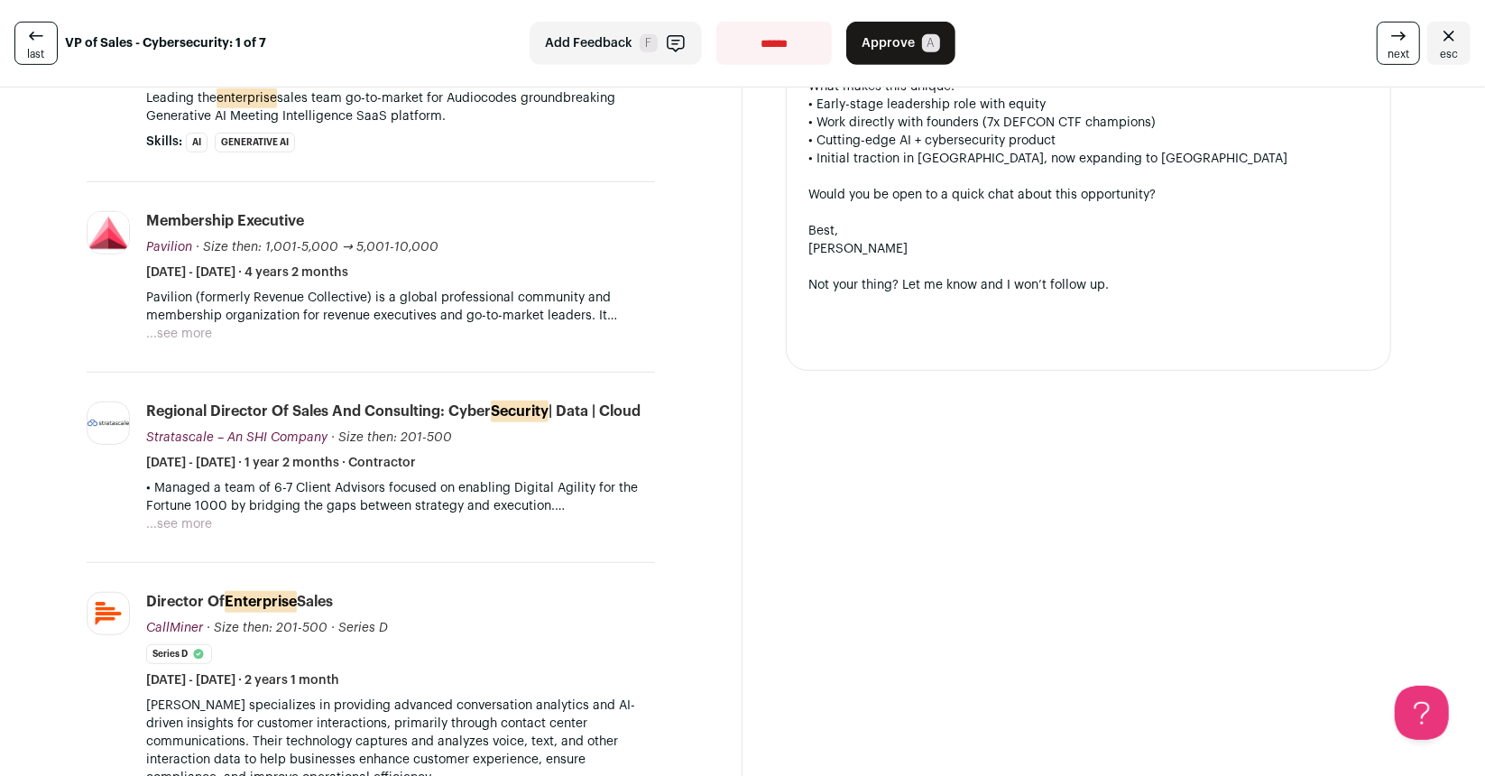
scroll to position [630, 0]
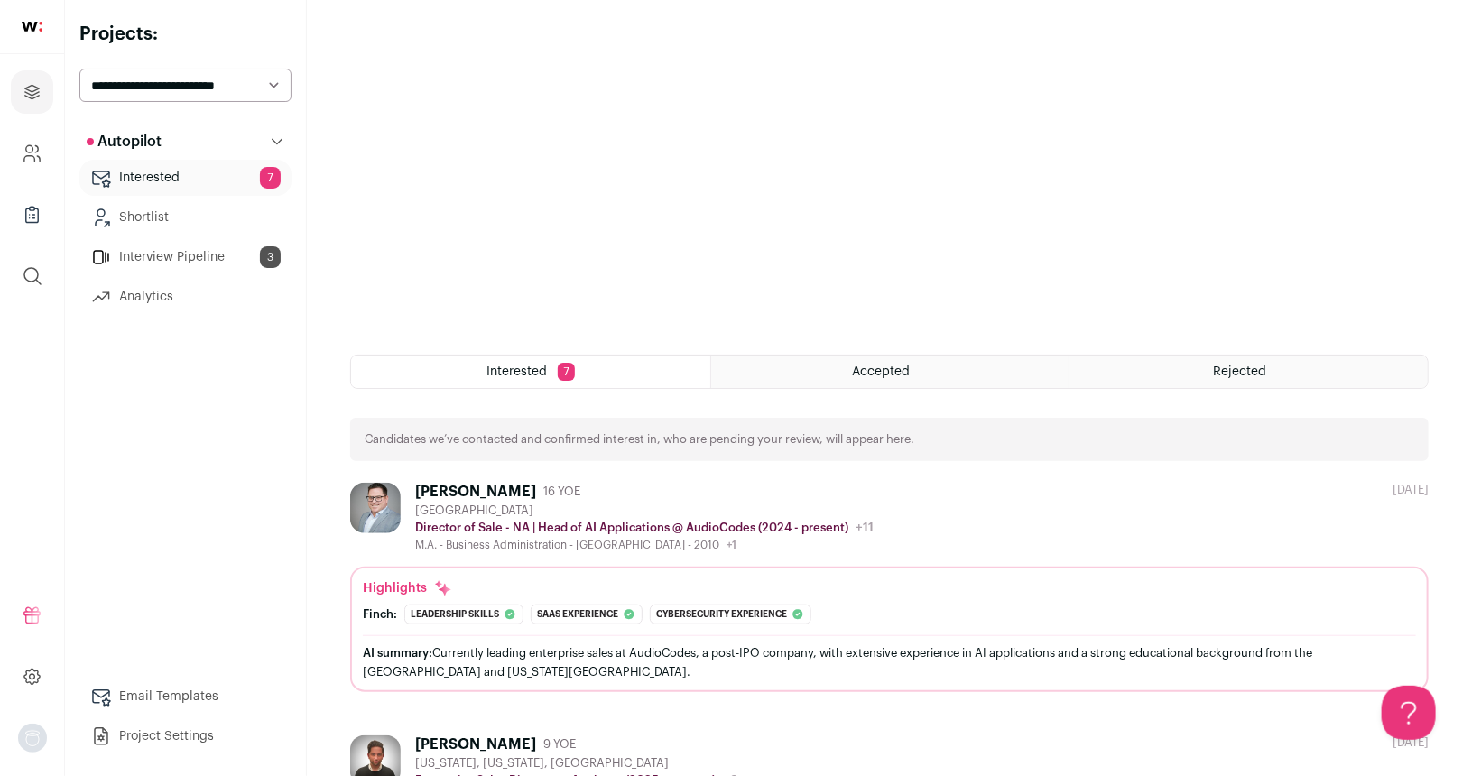
scroll to position [727, 0]
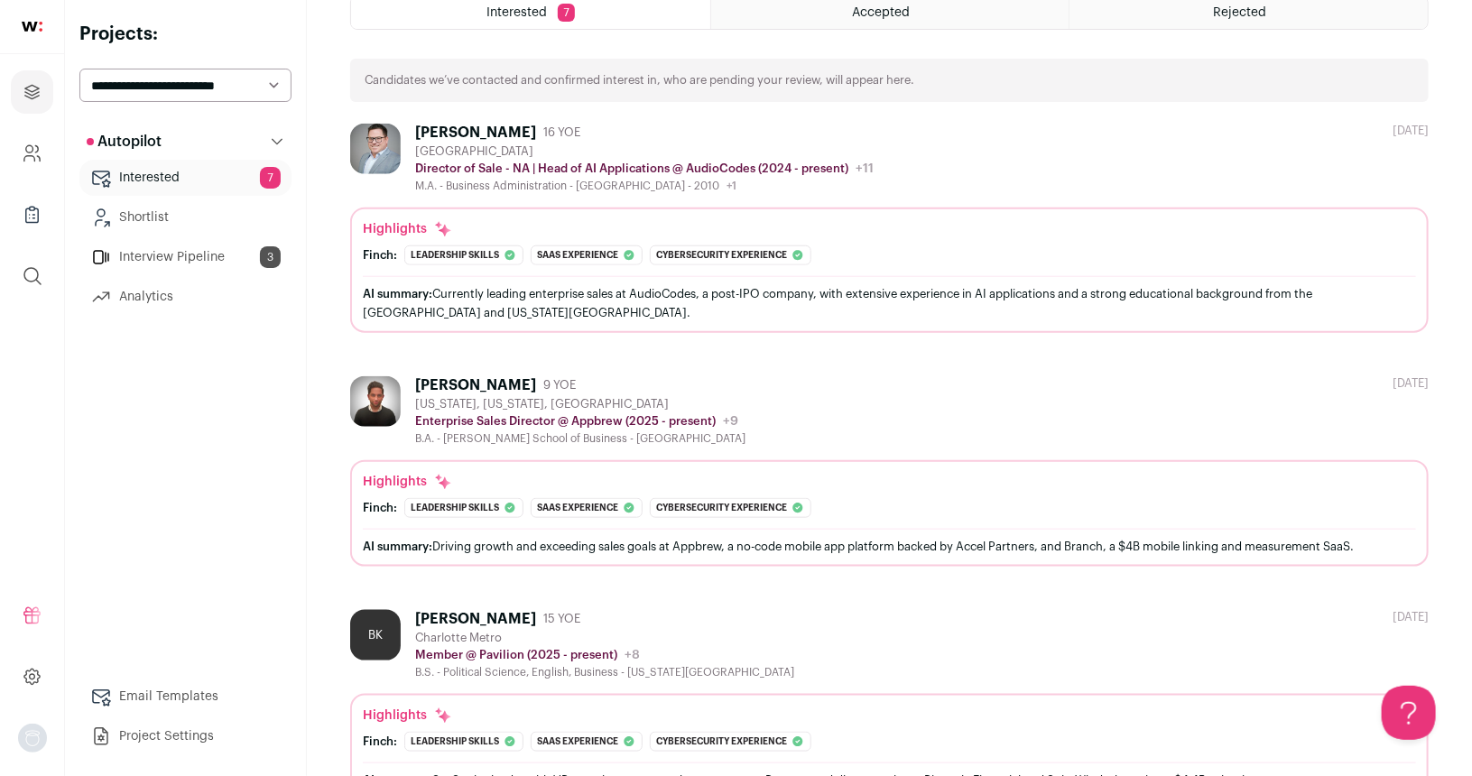
click at [191, 259] on link "Interview Pipeline 3" at bounding box center [185, 257] width 212 height 36
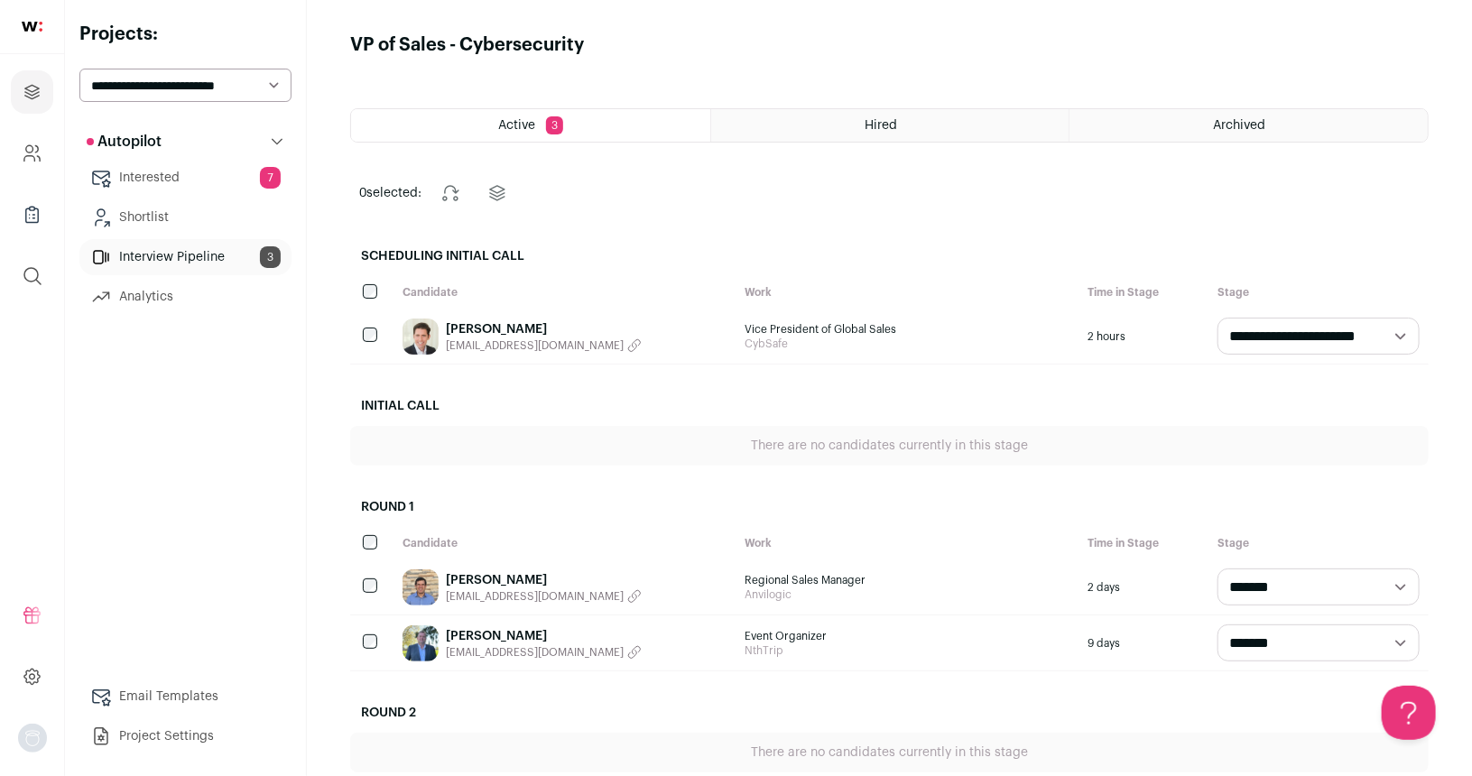
click at [510, 324] on link "[PERSON_NAME]" at bounding box center [544, 329] width 196 height 18
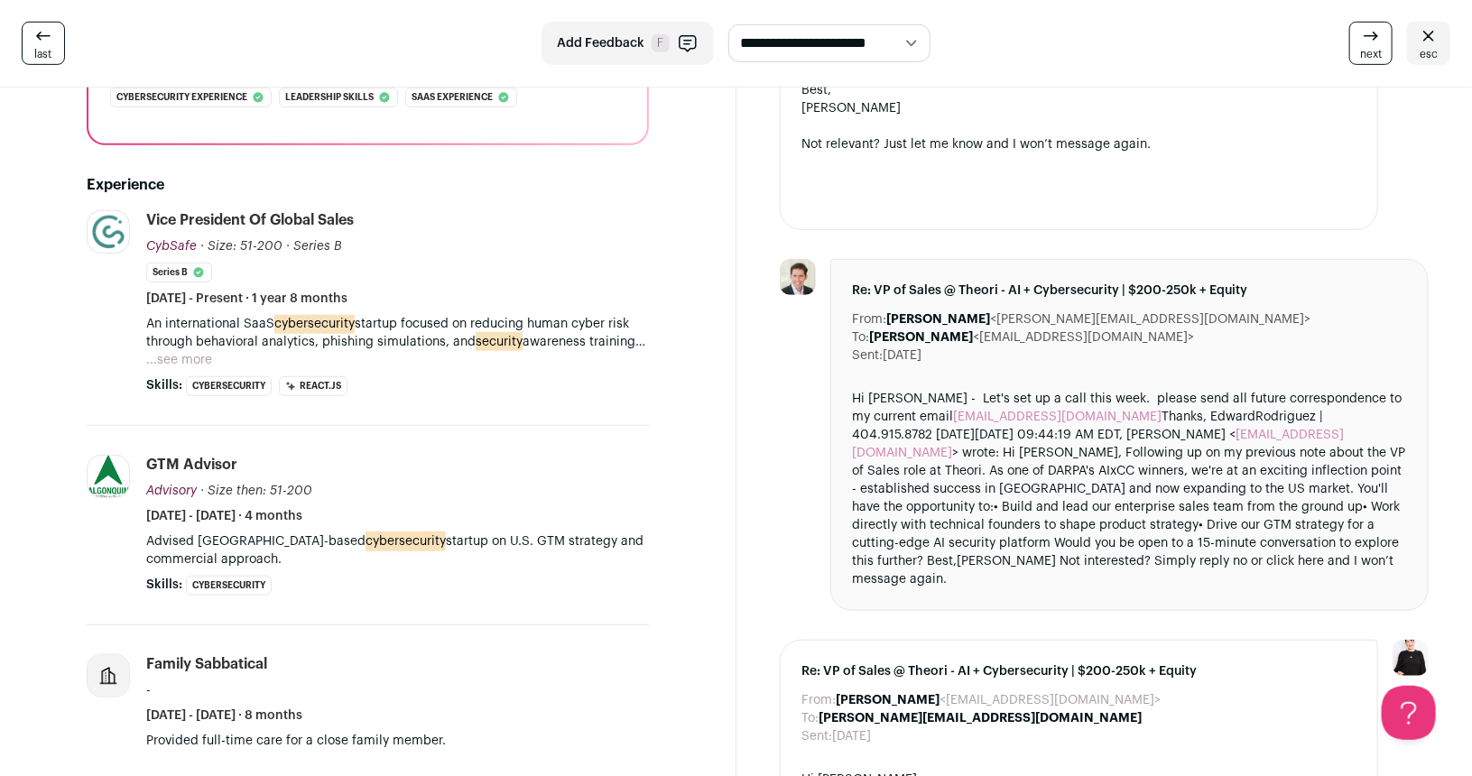
scroll to position [475, 0]
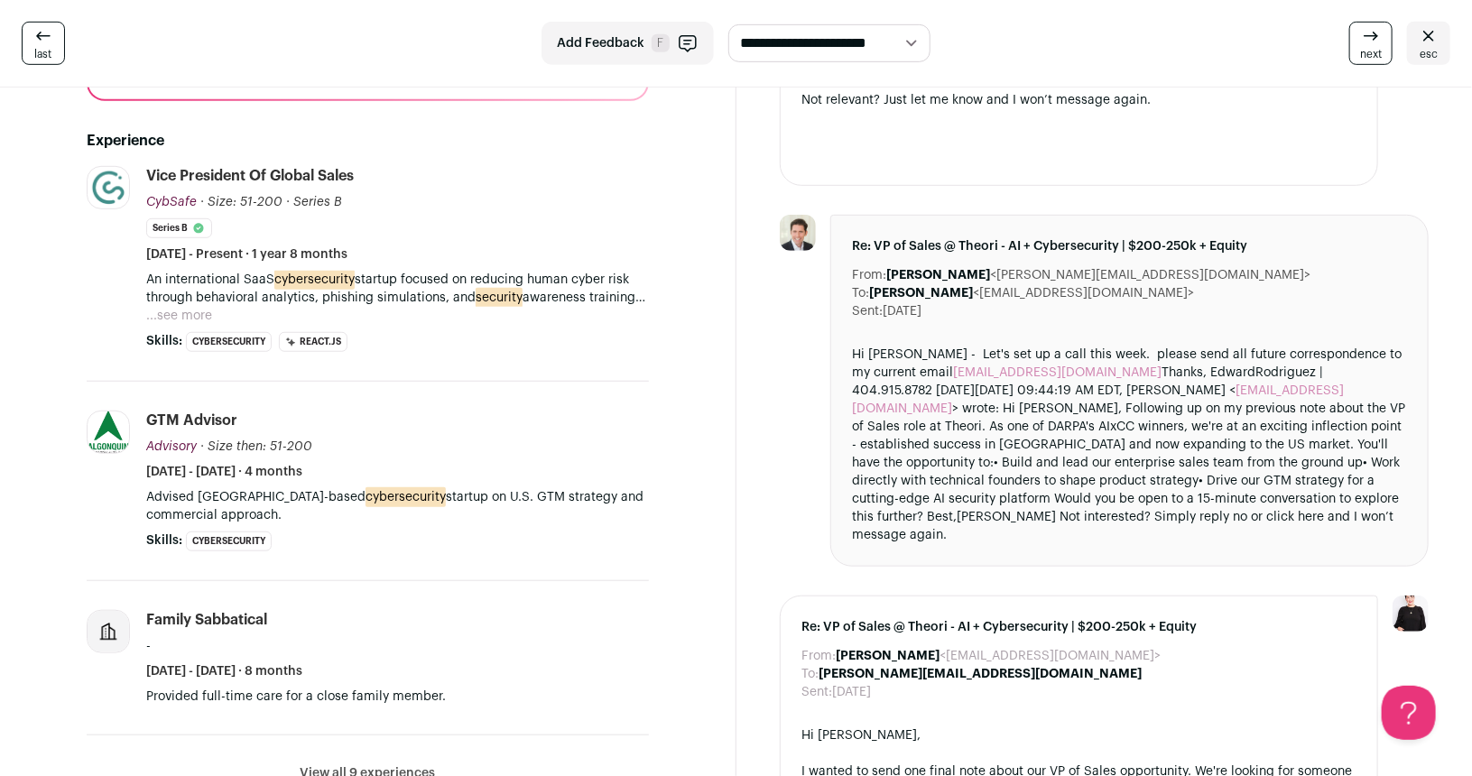
click at [177, 309] on button "...see more" at bounding box center [179, 316] width 66 height 18
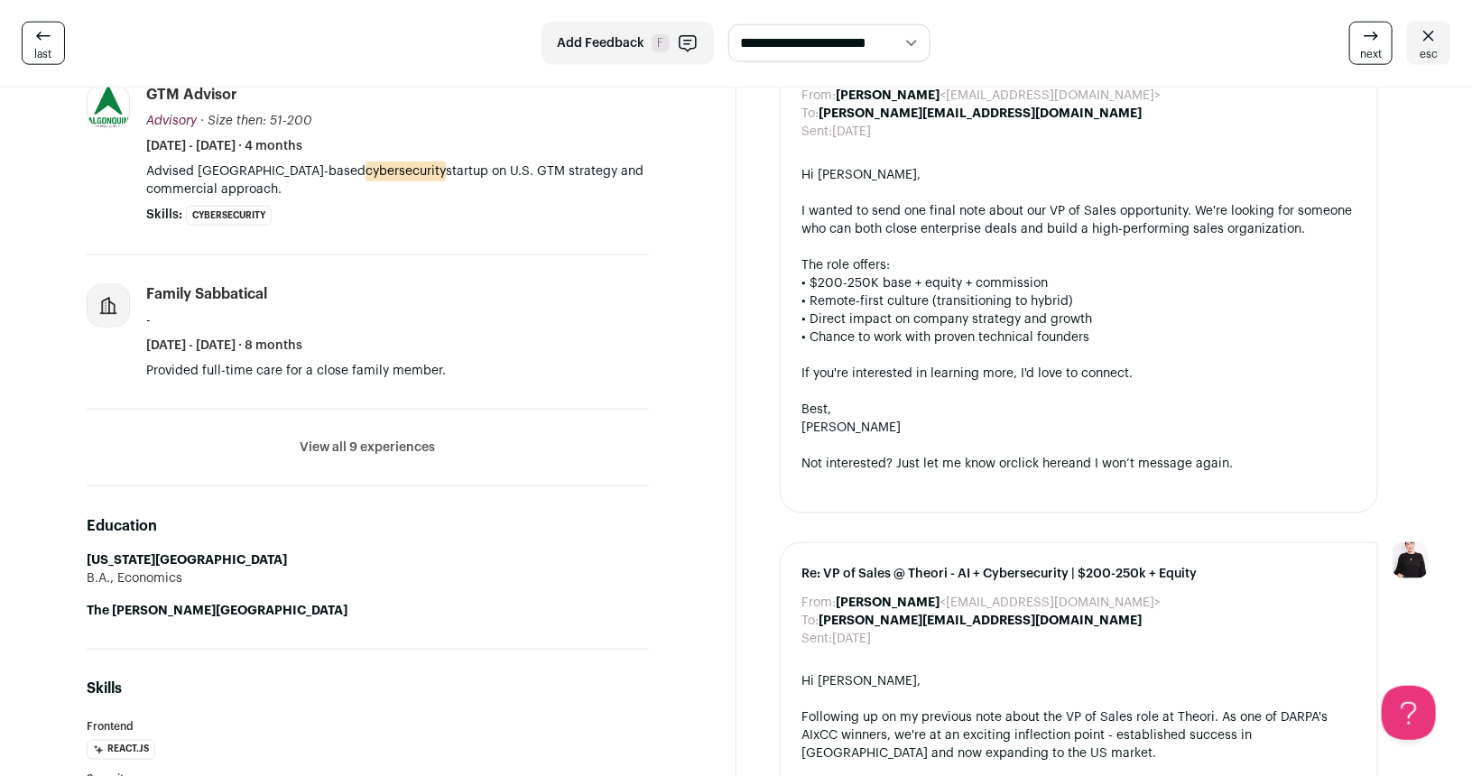
scroll to position [1036, 0]
click at [358, 430] on li "View all 9 experiences View less" at bounding box center [368, 447] width 562 height 77
click at [350, 439] on button "View all 9 experiences" at bounding box center [367, 447] width 135 height 18
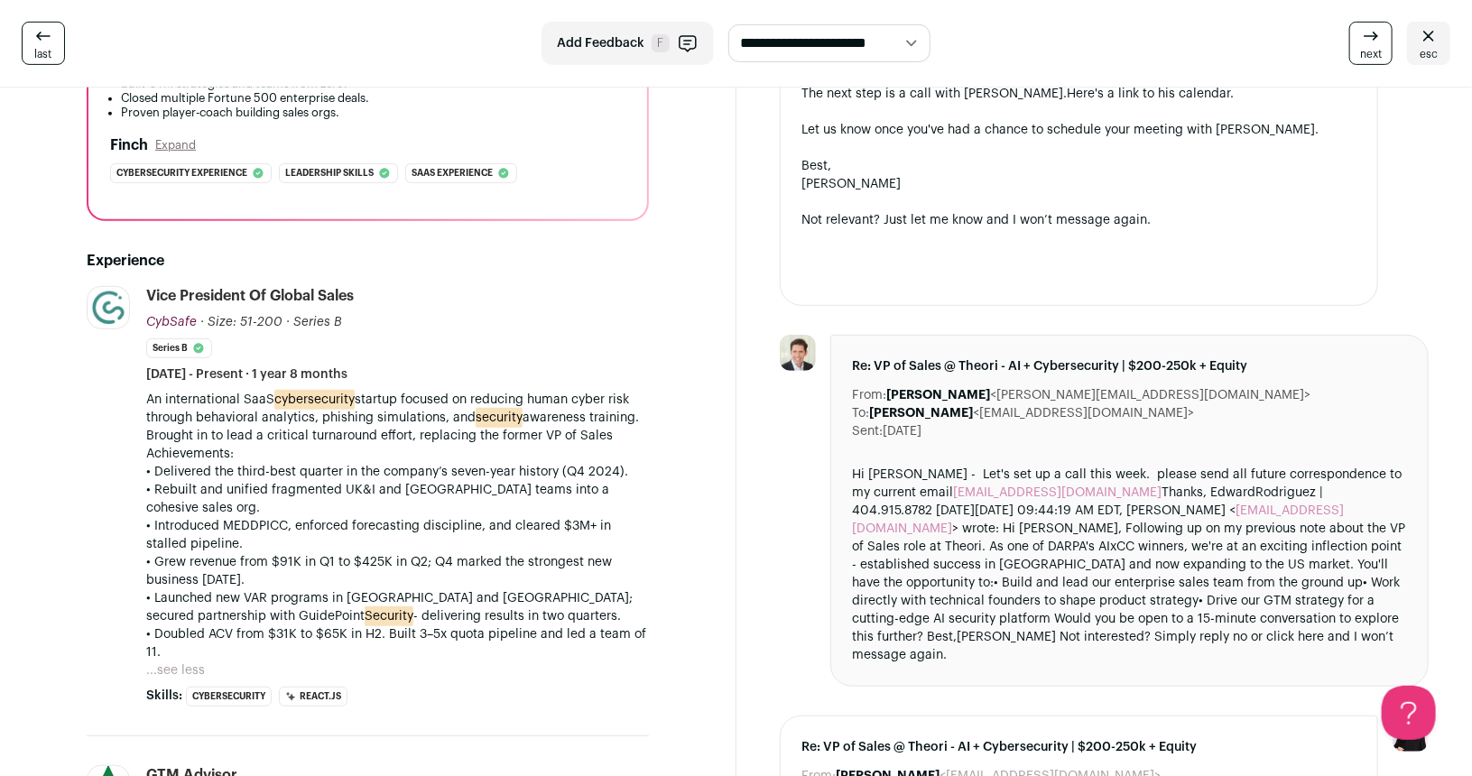
scroll to position [0, 0]
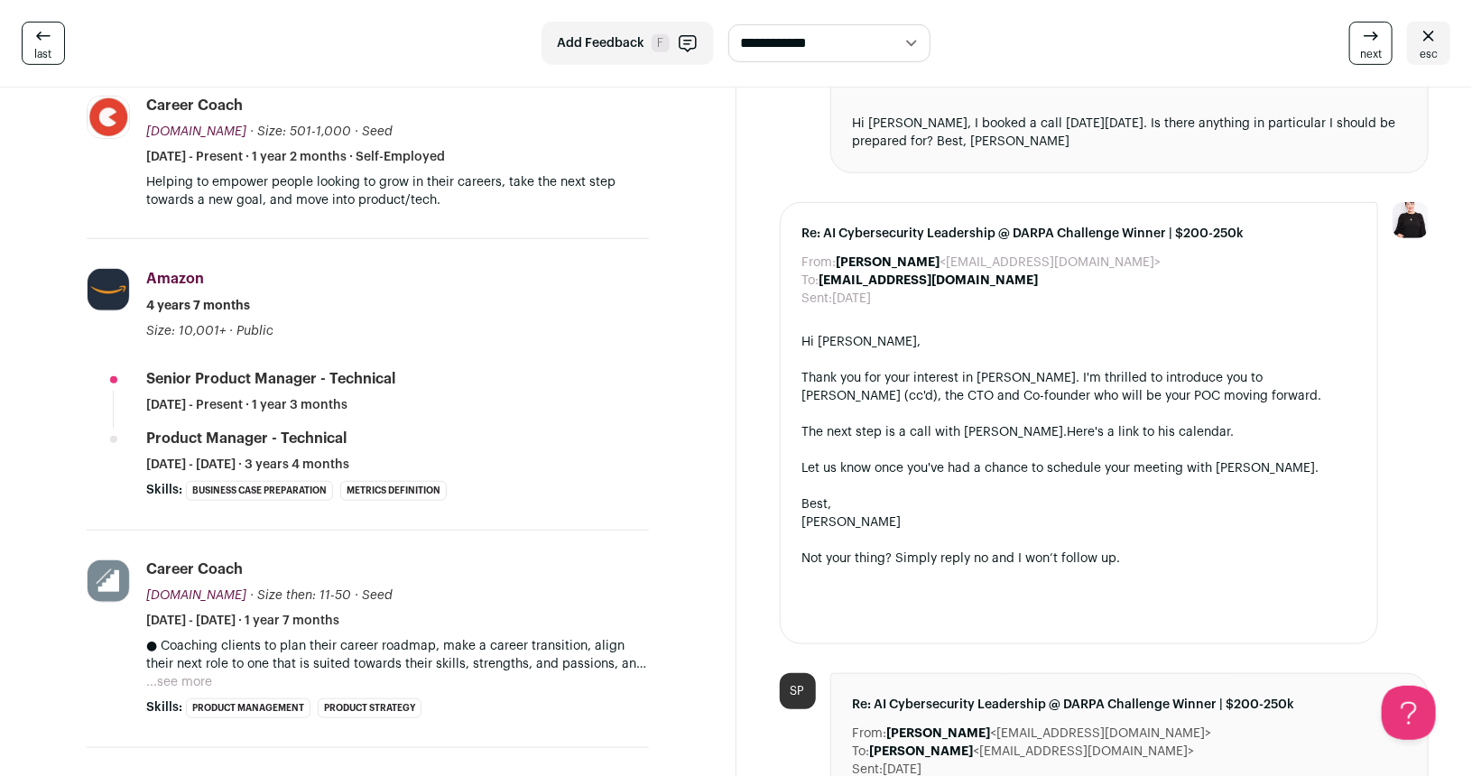
scroll to position [684, 0]
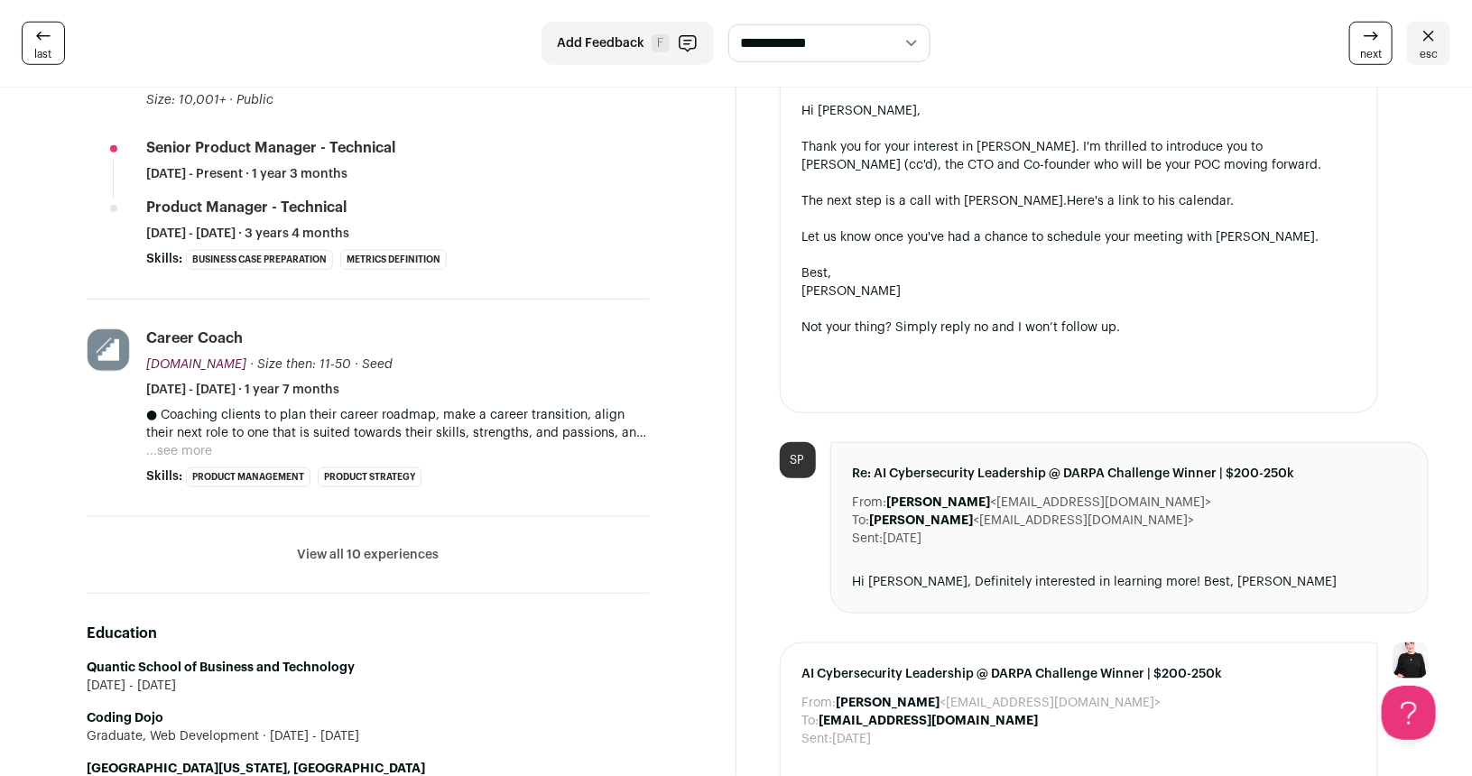
click at [189, 447] on button "...see more" at bounding box center [179, 451] width 66 height 18
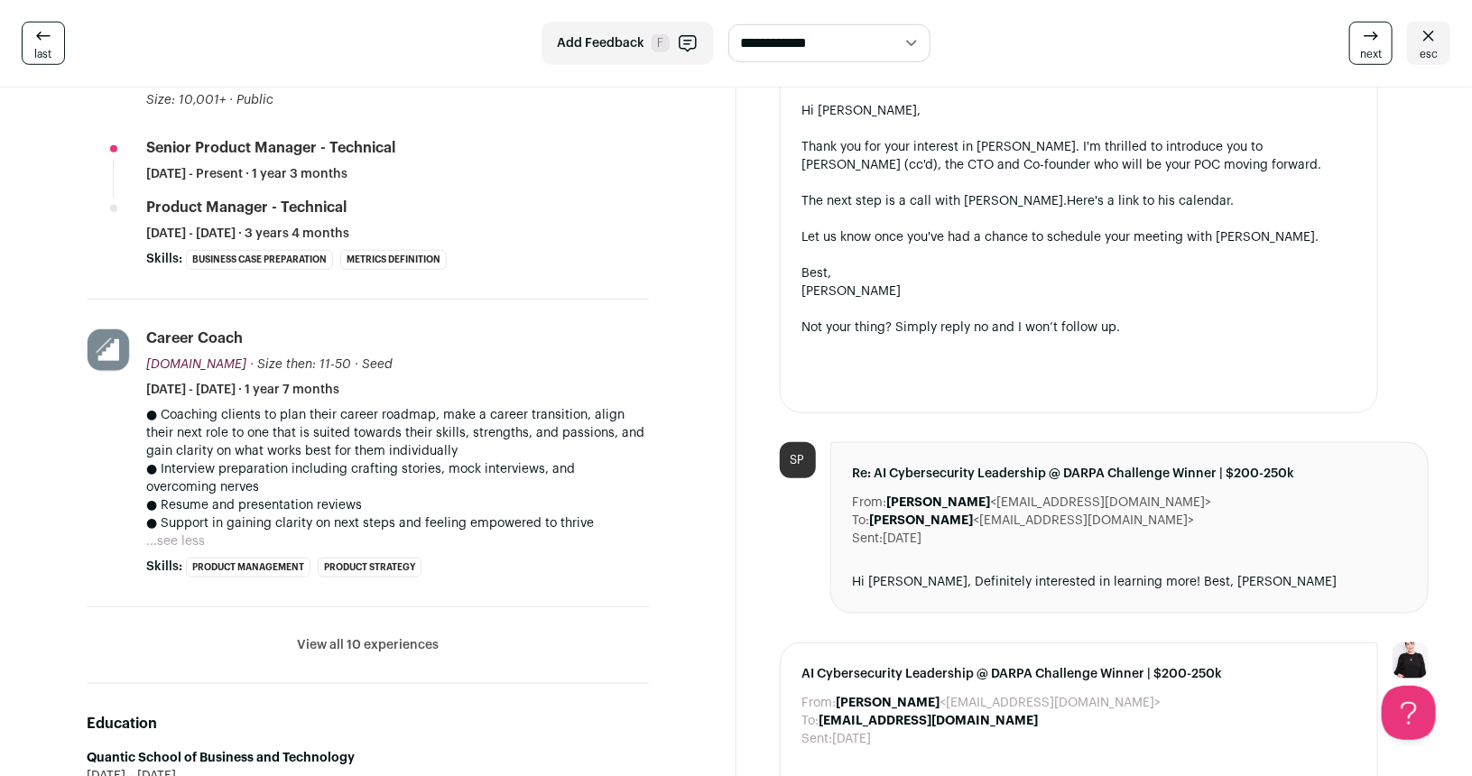
click at [327, 631] on li "View all 10 experiences View less" at bounding box center [368, 645] width 562 height 77
click at [331, 649] on button "View all 10 experiences" at bounding box center [368, 645] width 142 height 18
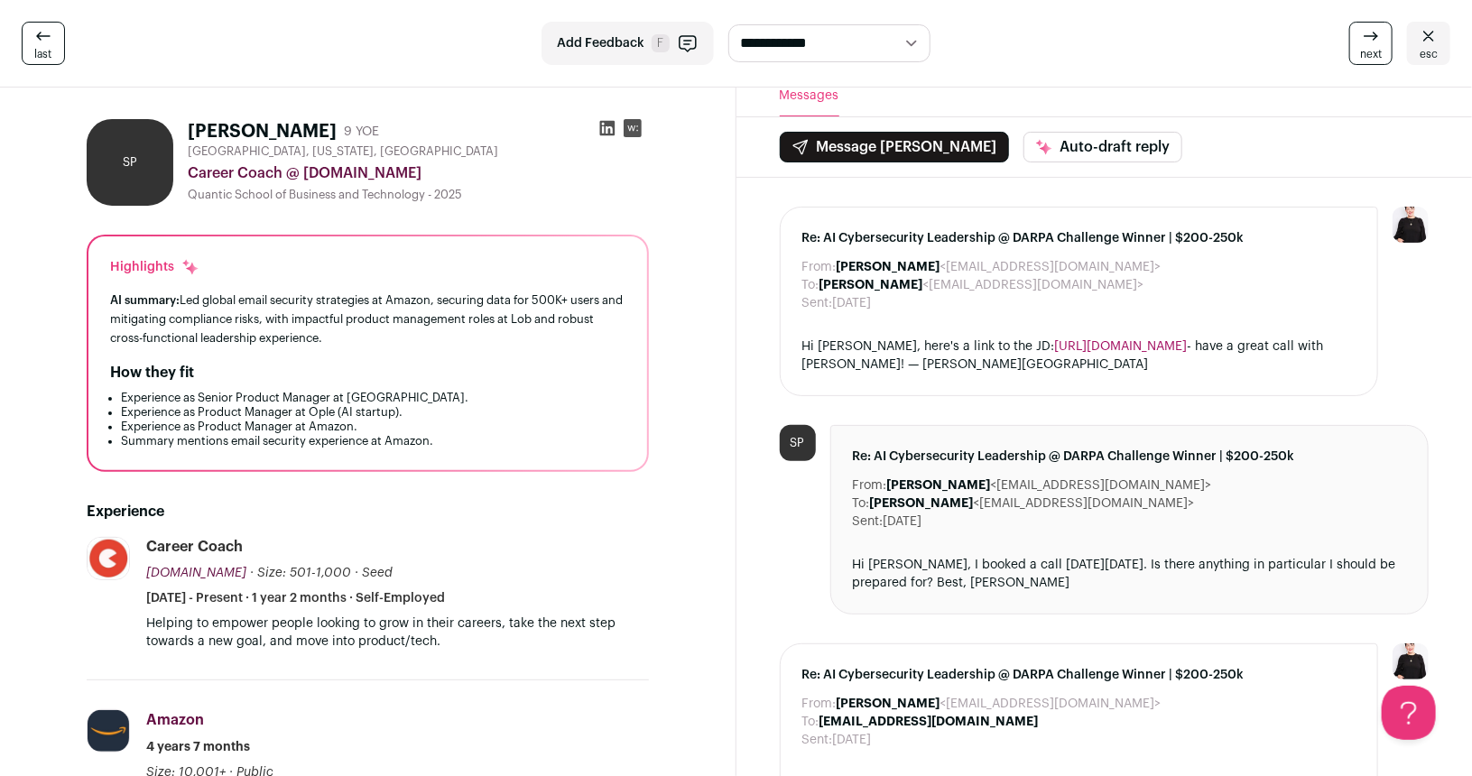
scroll to position [9, 0]
